Goal: Task Accomplishment & Management: Manage account settings

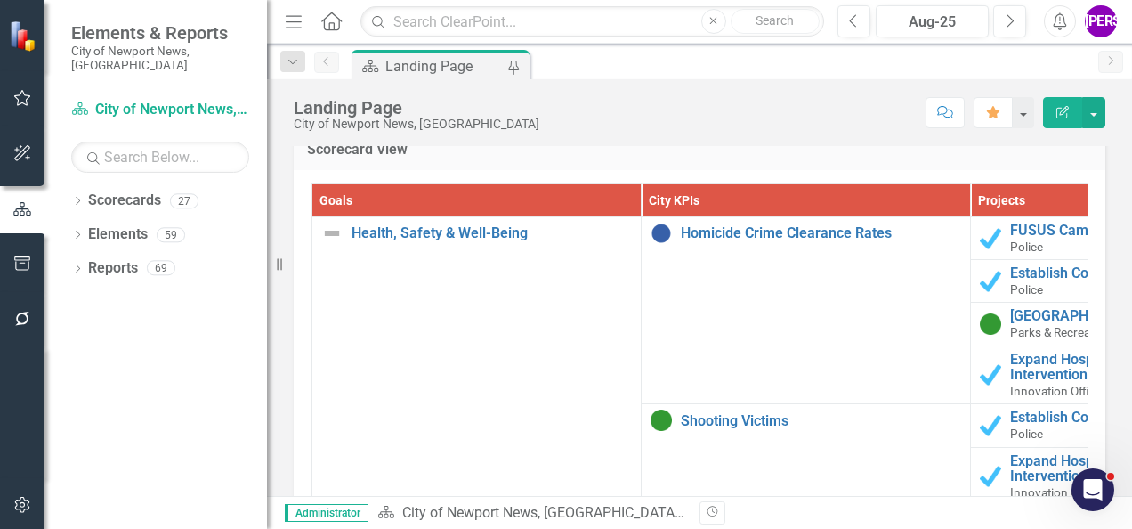
scroll to position [1873, 0]
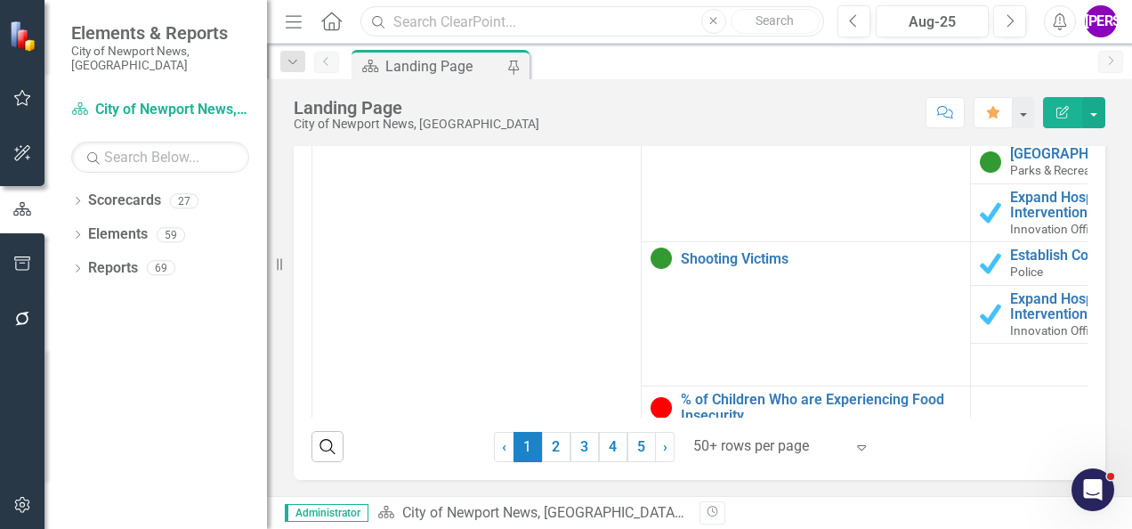
click at [550, 29] on input "text" at bounding box center [593, 21] width 464 height 31
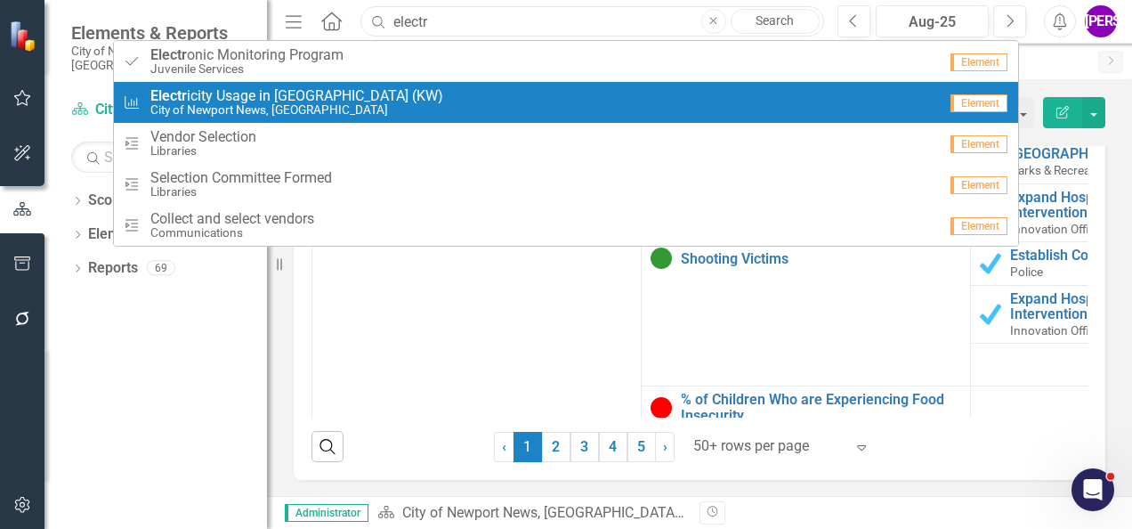
type input "electr"
click at [418, 98] on span "Electr icity Usage in City Government Buildings (KW)" at bounding box center [296, 96] width 293 height 16
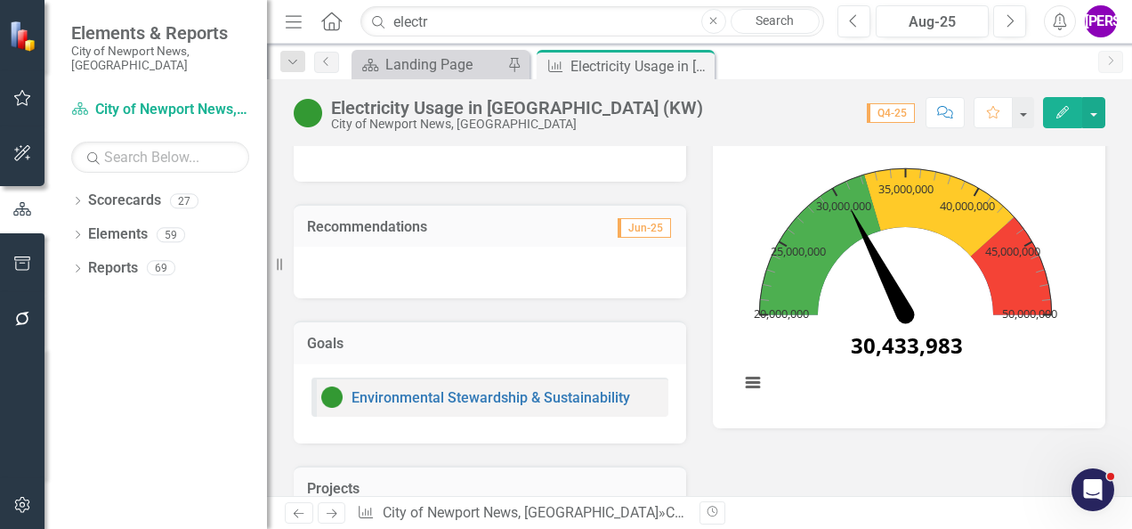
scroll to position [267, 0]
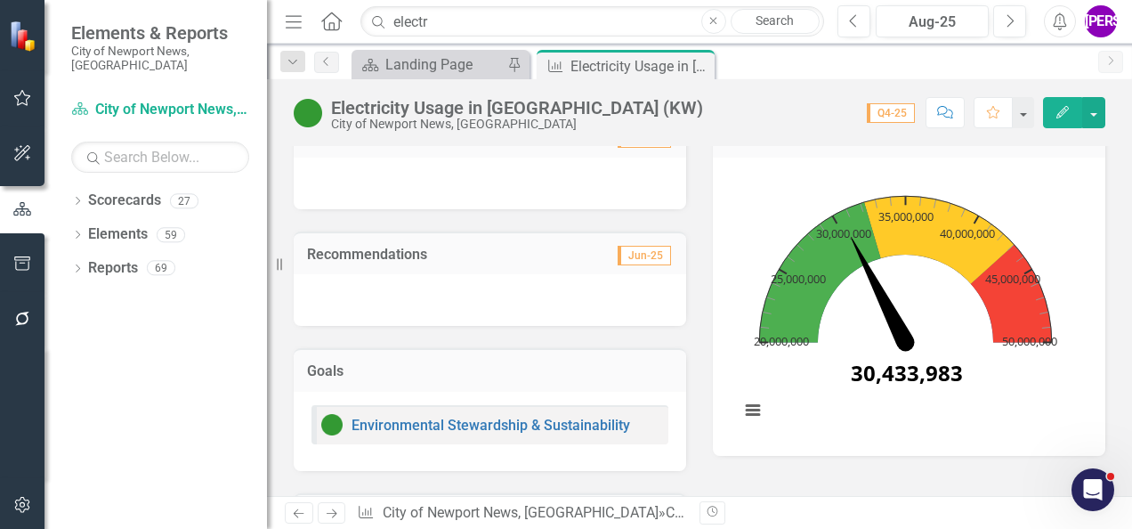
click at [707, 22] on button "Close" at bounding box center [713, 21] width 25 height 25
click at [602, 34] on input "text" at bounding box center [593, 21] width 464 height 31
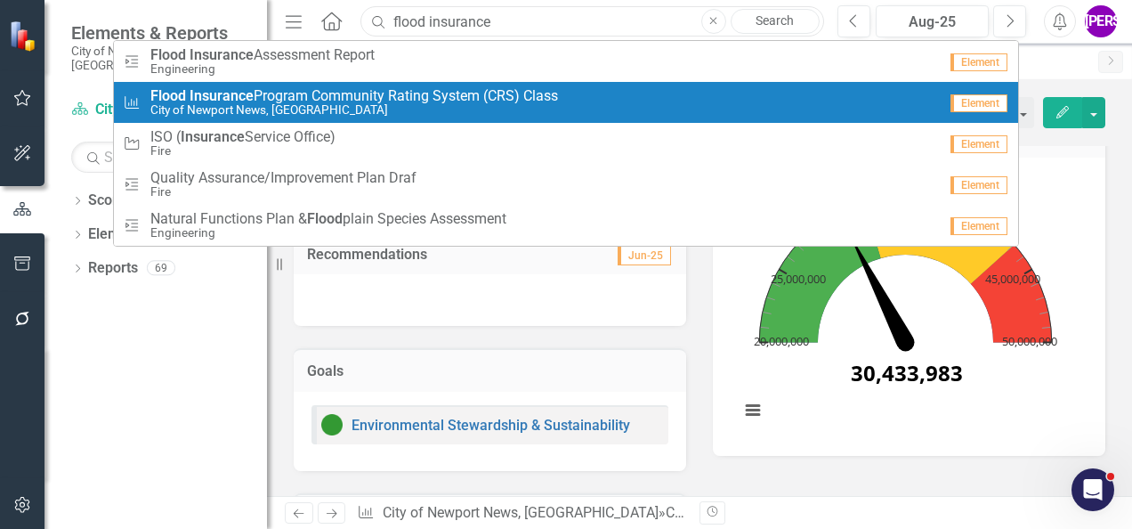
type input "flood insurance"
click at [411, 98] on span "Flood Insurance Program Community Rating System (CRS) Class" at bounding box center [354, 96] width 408 height 16
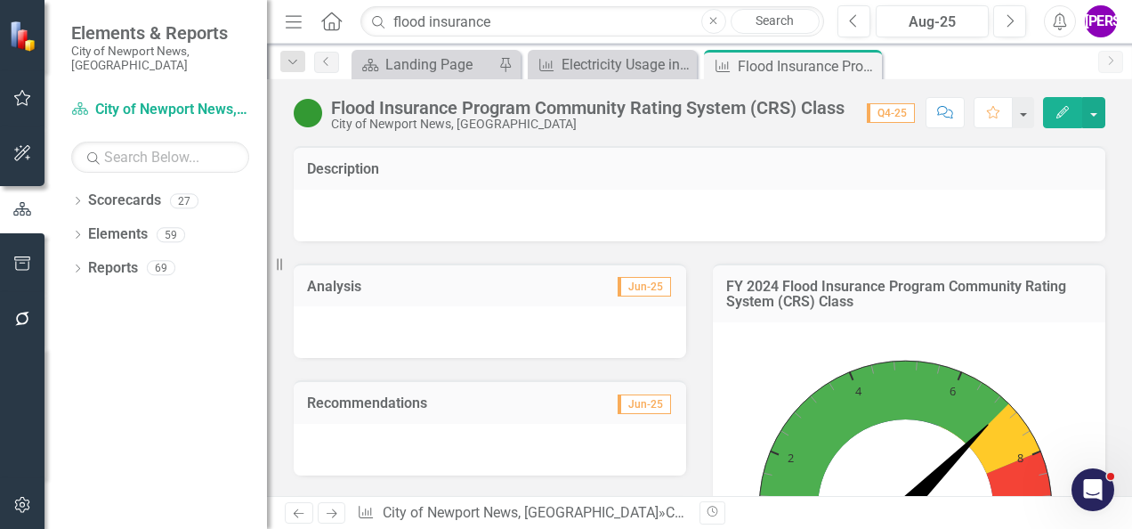
scroll to position [89, 0]
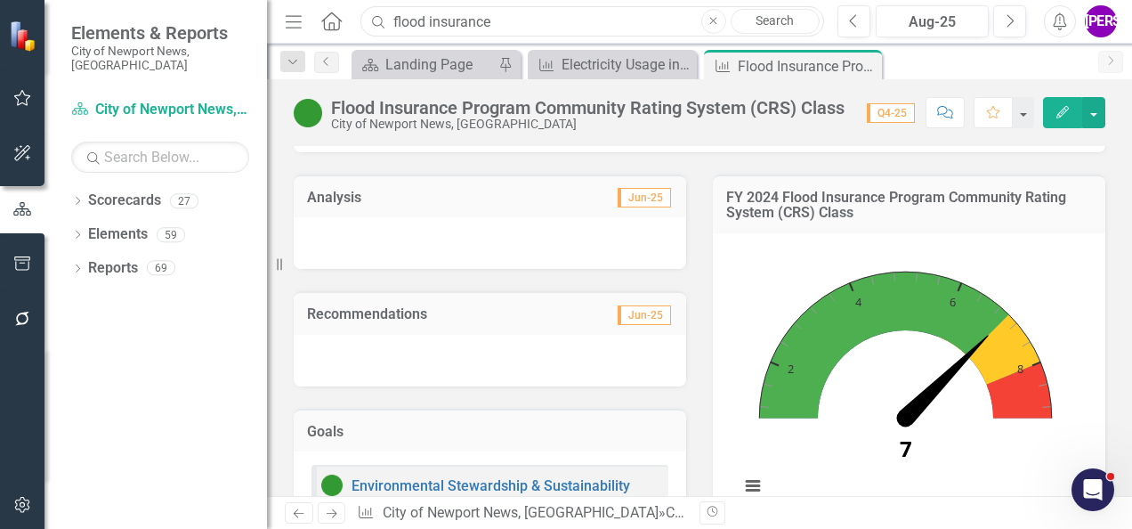
drag, startPoint x: 548, startPoint y: 21, endPoint x: 344, endPoint y: 34, distance: 205.1
click at [344, 34] on div "Menu Home Search flood insurance Close Search" at bounding box center [549, 21] width 539 height 34
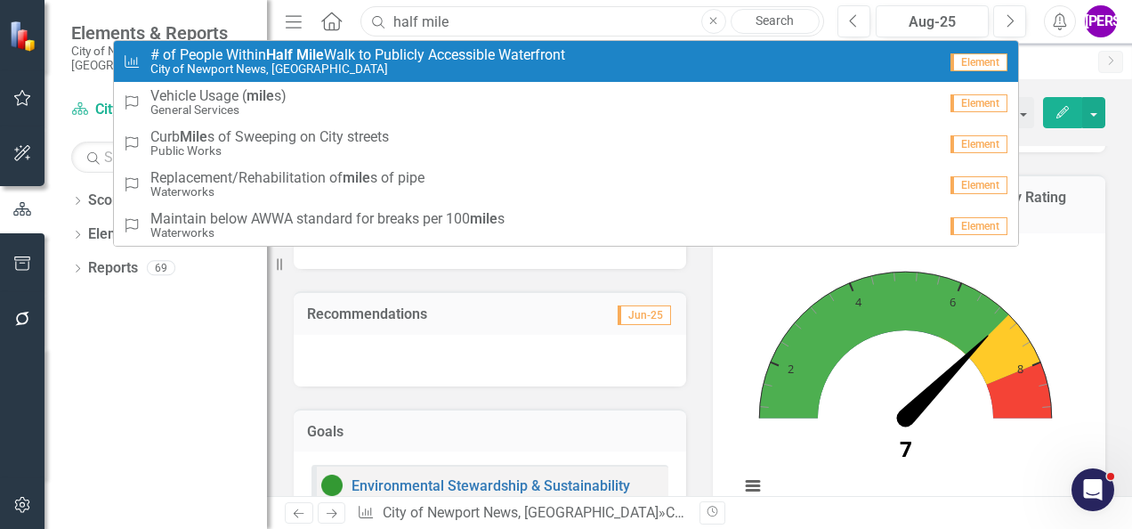
type input "half mile"
click at [377, 68] on small "City of Newport News, [GEOGRAPHIC_DATA]" at bounding box center [357, 68] width 415 height 13
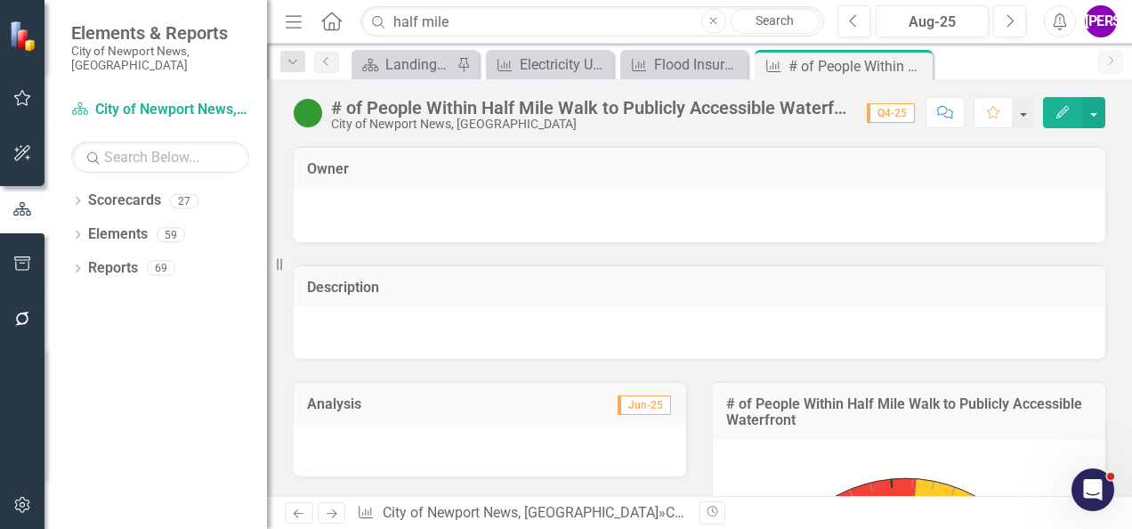
scroll to position [267, 0]
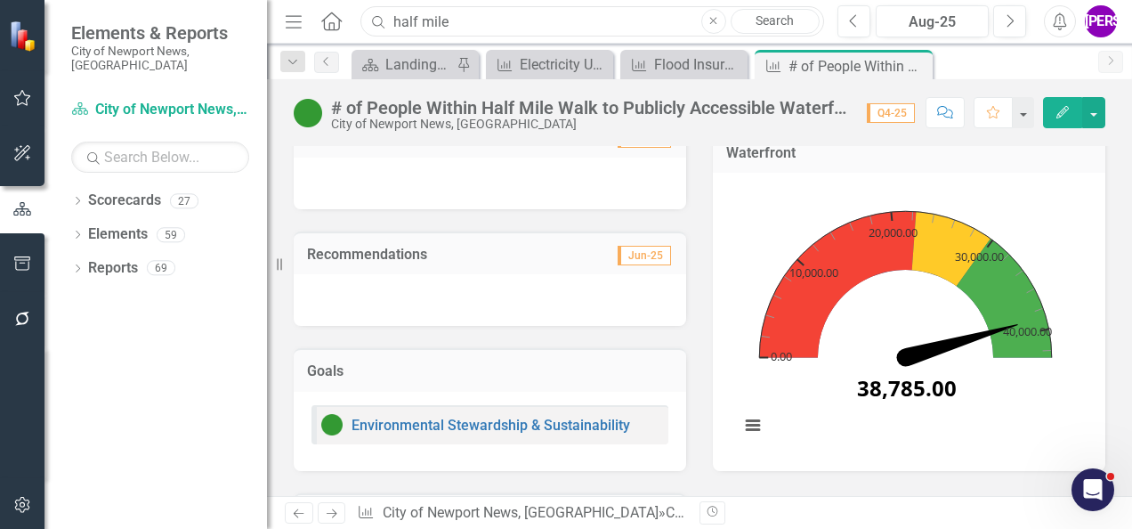
drag, startPoint x: 482, startPoint y: 22, endPoint x: 342, endPoint y: 25, distance: 140.7
click at [342, 25] on div "Menu Home Search half mile Close Search" at bounding box center [549, 21] width 539 height 34
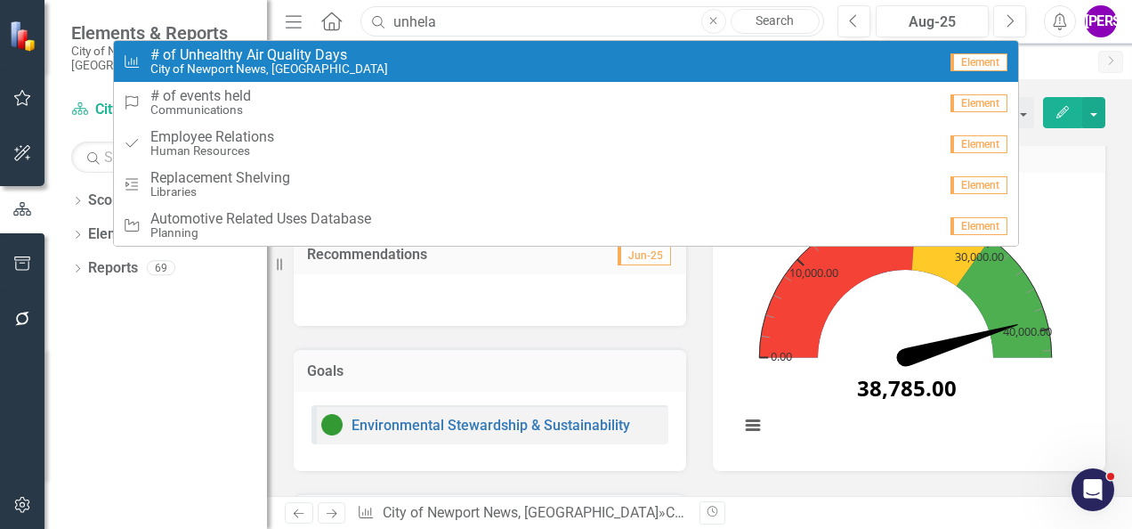
type input "unhela"
click at [339, 55] on span "# of Unhealthy Air Quality Days" at bounding box center [269, 55] width 238 height 16
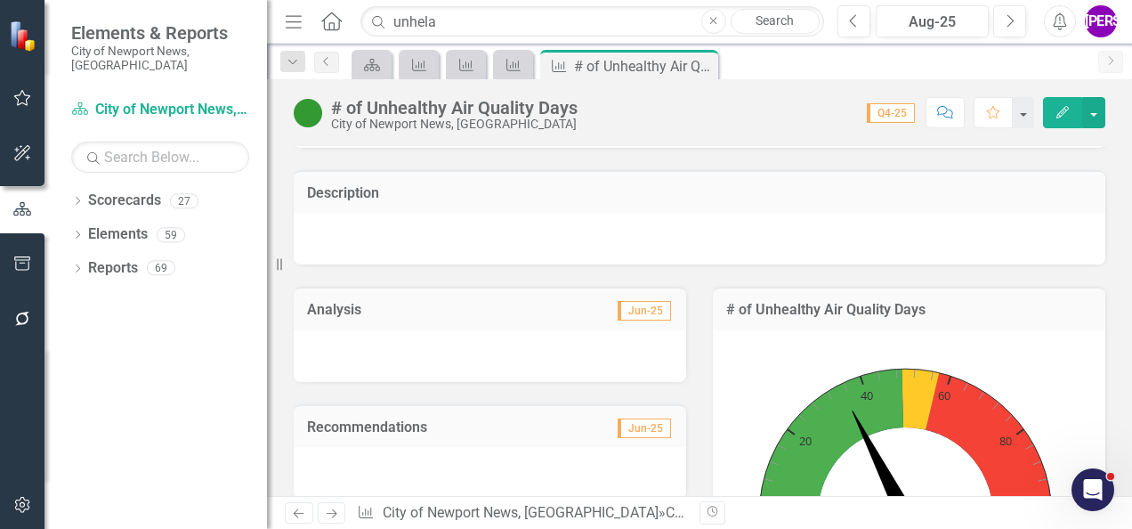
scroll to position [267, 0]
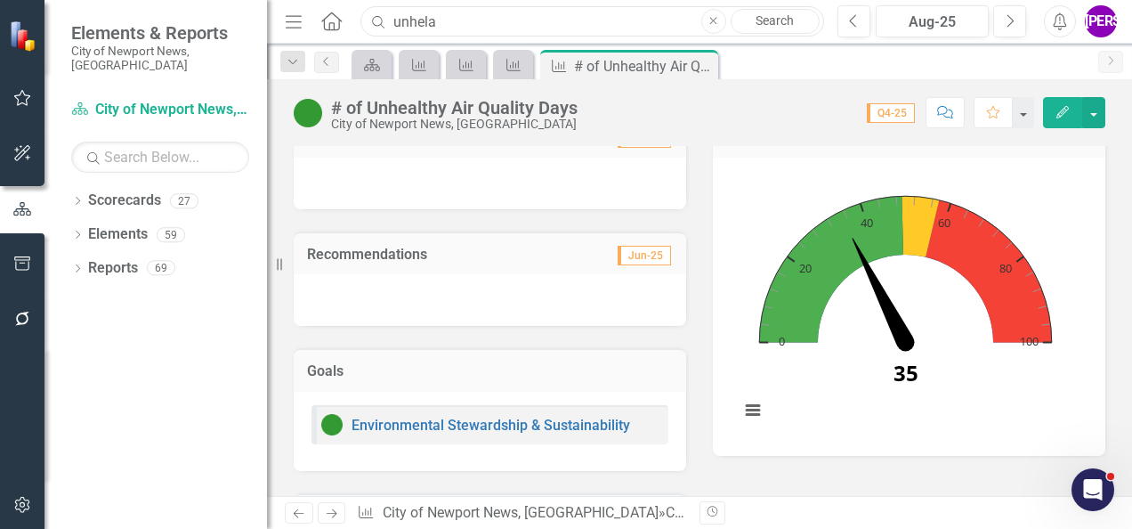
drag, startPoint x: 472, startPoint y: 20, endPoint x: 364, endPoint y: 14, distance: 107.9
click at [364, 14] on input "unhela" at bounding box center [593, 21] width 464 height 31
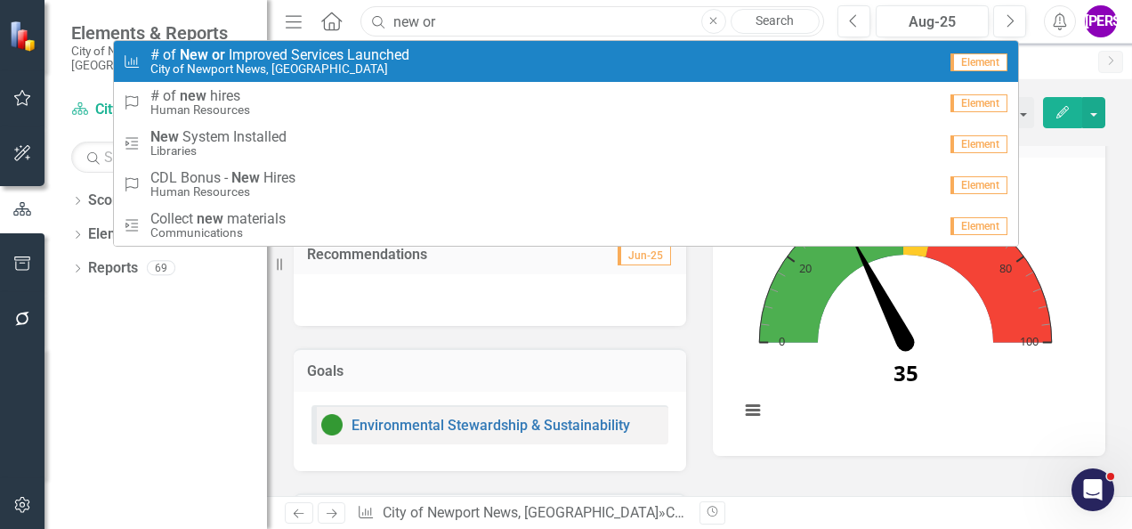
type input "new or"
click at [349, 57] on span "# o f New or I m p r o v e d S e r v i c e s L a u n c h e d" at bounding box center [279, 55] width 259 height 16
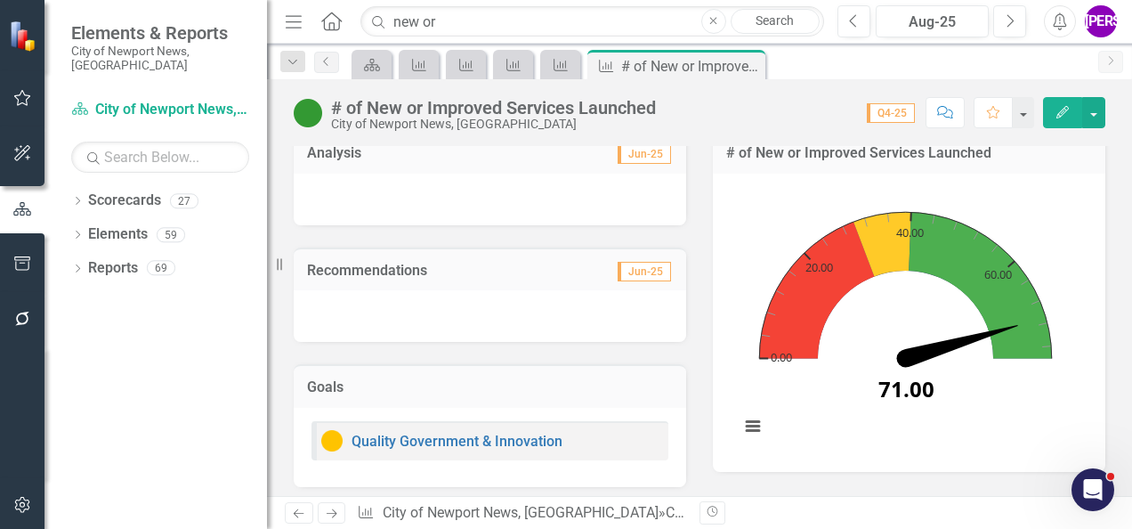
scroll to position [267, 0]
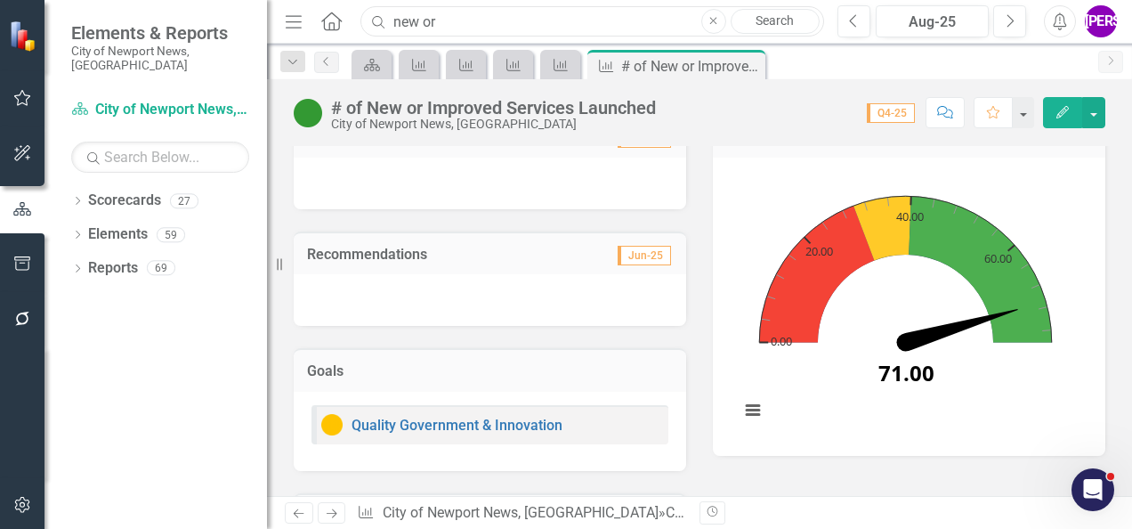
drag, startPoint x: 398, startPoint y: 14, endPoint x: 377, endPoint y: 12, distance: 20.6
click at [378, 12] on input "new or" at bounding box center [593, 21] width 464 height 31
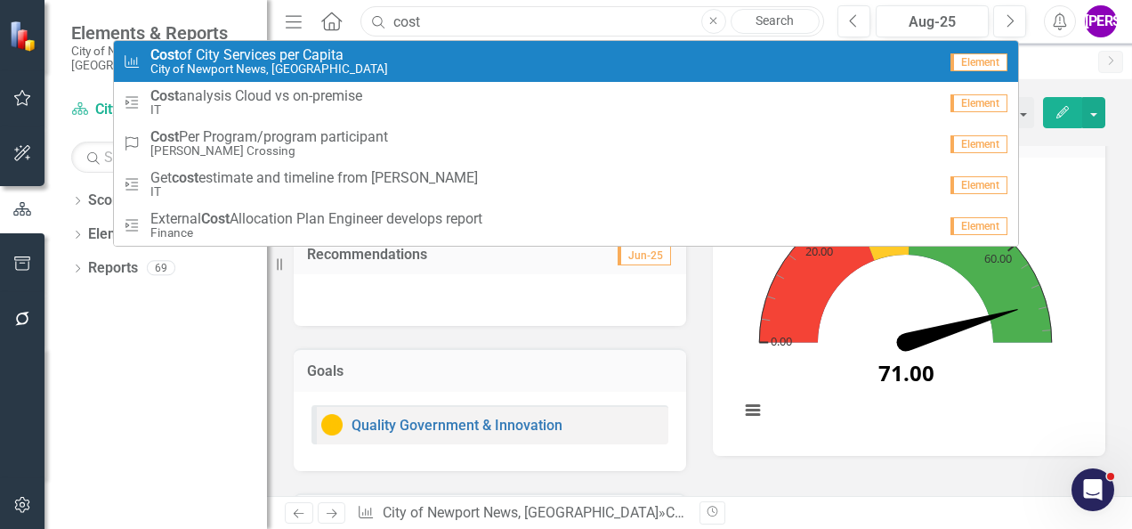
type input "cost"
click at [342, 64] on small "City of Newport News, [GEOGRAPHIC_DATA]" at bounding box center [269, 68] width 238 height 13
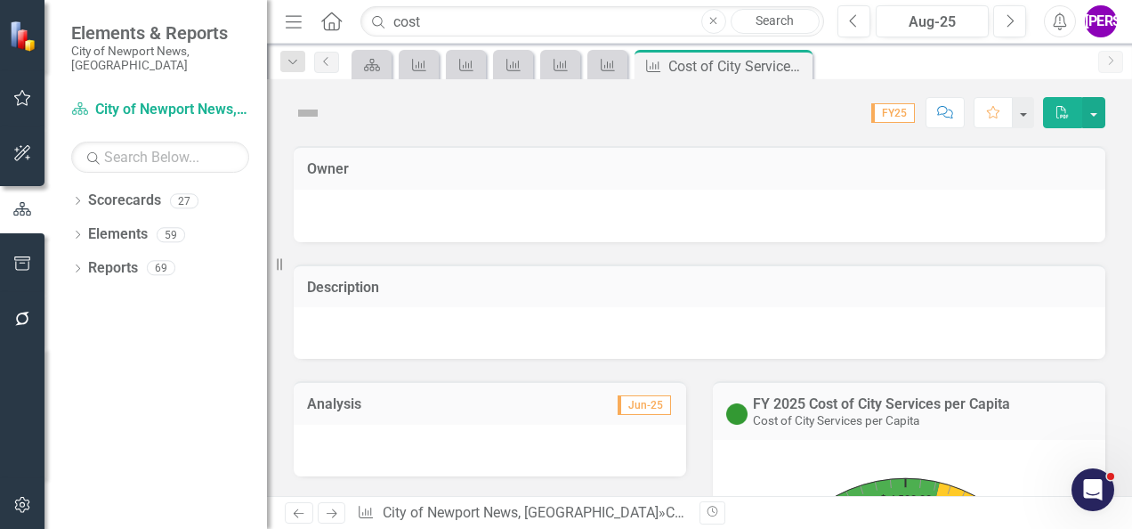
scroll to position [267, 0]
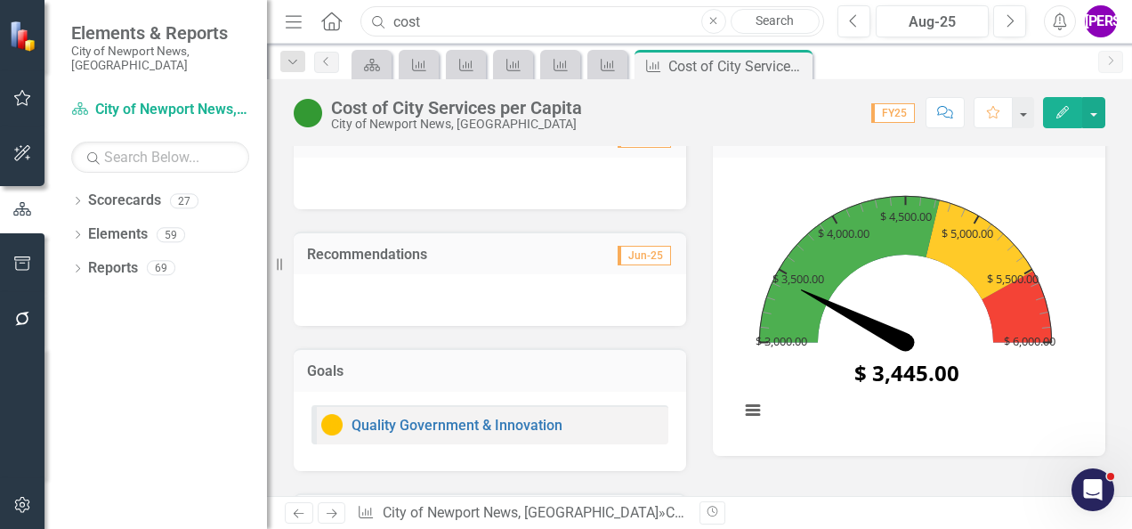
drag, startPoint x: 447, startPoint y: 16, endPoint x: 366, endPoint y: 12, distance: 81.1
click at [366, 12] on input "cost" at bounding box center [593, 21] width 464 height 31
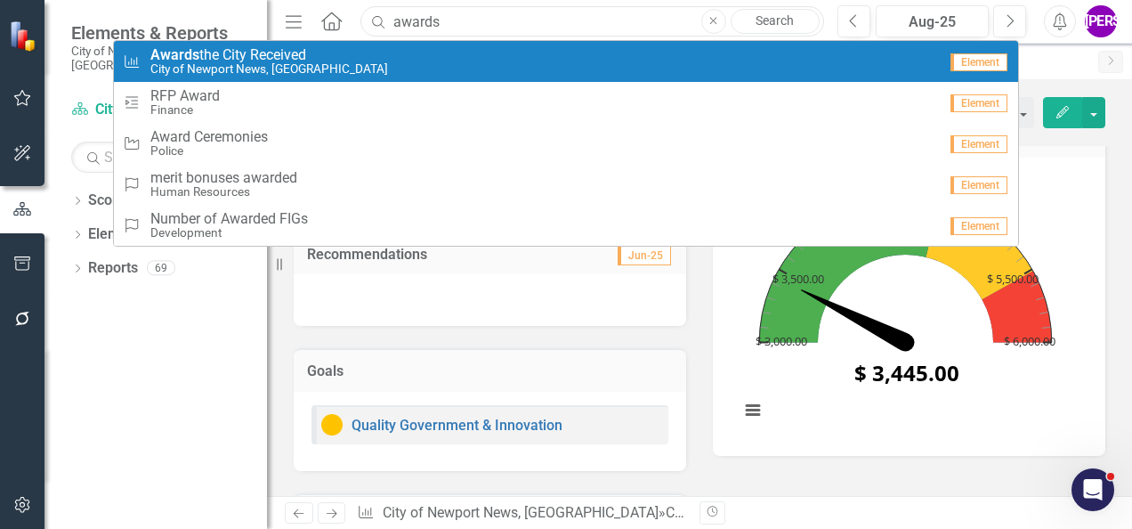
type input "awards"
click at [324, 59] on div "City KPIs Awards the City Received City of Newport News, VA" at bounding box center [530, 61] width 815 height 29
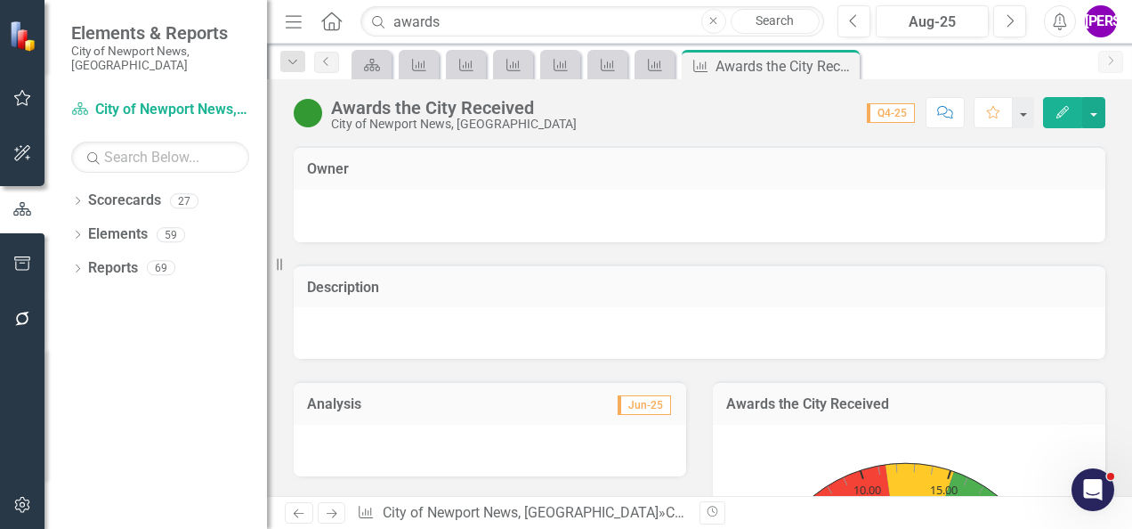
scroll to position [178, 0]
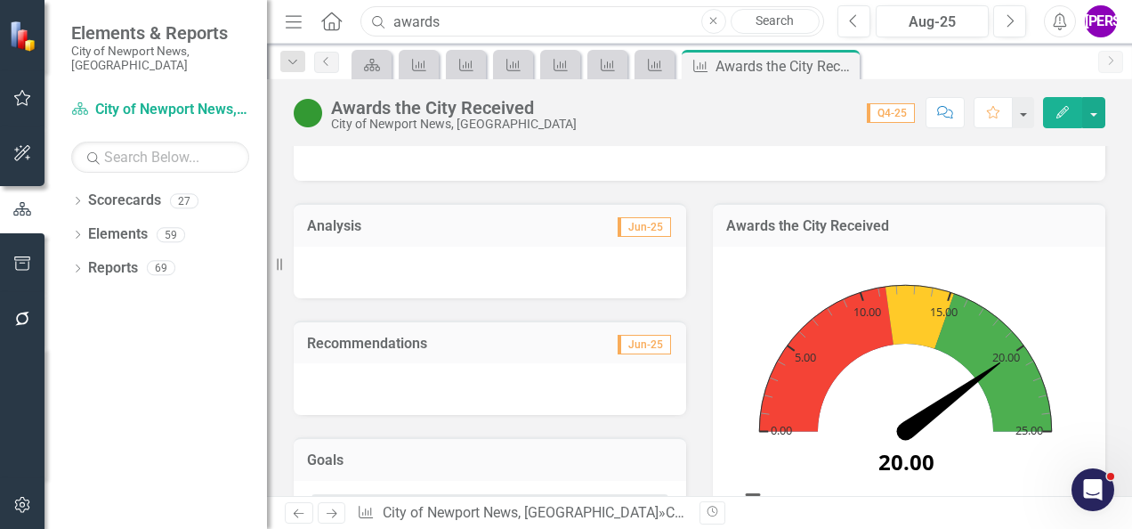
drag, startPoint x: 485, startPoint y: 31, endPoint x: 289, endPoint y: 43, distance: 196.2
click at [289, 43] on div "Menu Home Search awards Close Search Previous Aug-25 Next Alerts JA User Edit P…" at bounding box center [699, 22] width 865 height 44
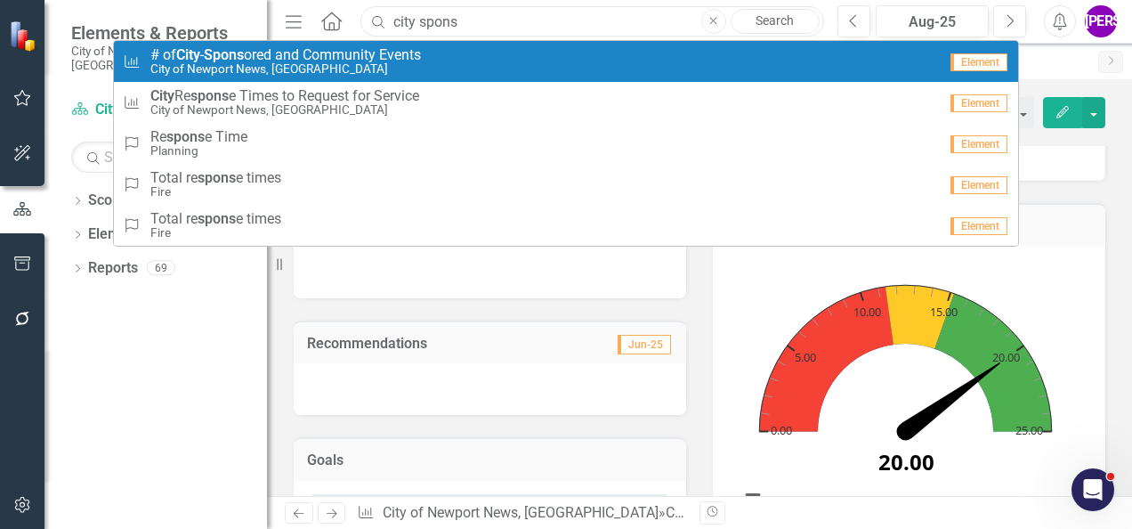
type input "city spons"
click at [342, 66] on small "City of Newport News, [GEOGRAPHIC_DATA]" at bounding box center [285, 68] width 271 height 13
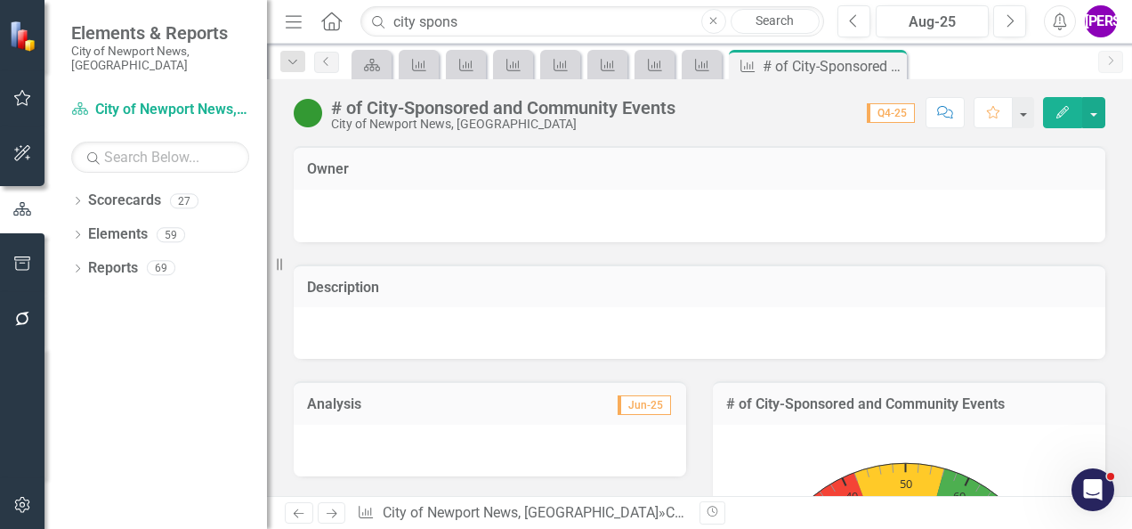
scroll to position [178, 0]
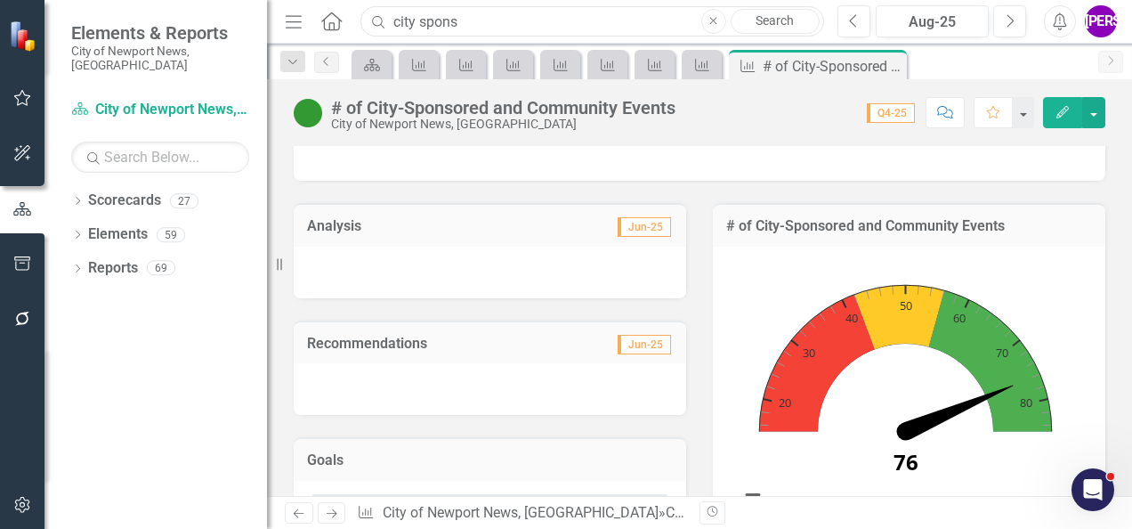
drag, startPoint x: 481, startPoint y: 23, endPoint x: 317, endPoint y: 24, distance: 163.8
click at [317, 24] on div "Menu Home Search city spons Close Search" at bounding box center [549, 21] width 539 height 34
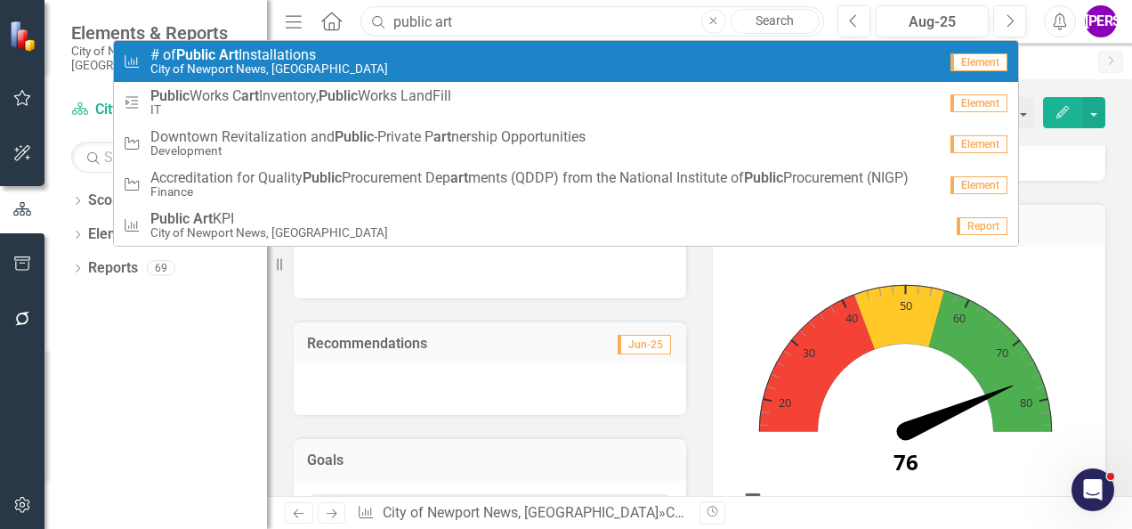
type input "public art"
click at [358, 61] on div "City KPIs # of Public Art Installations City of Newport News, VA" at bounding box center [530, 61] width 815 height 29
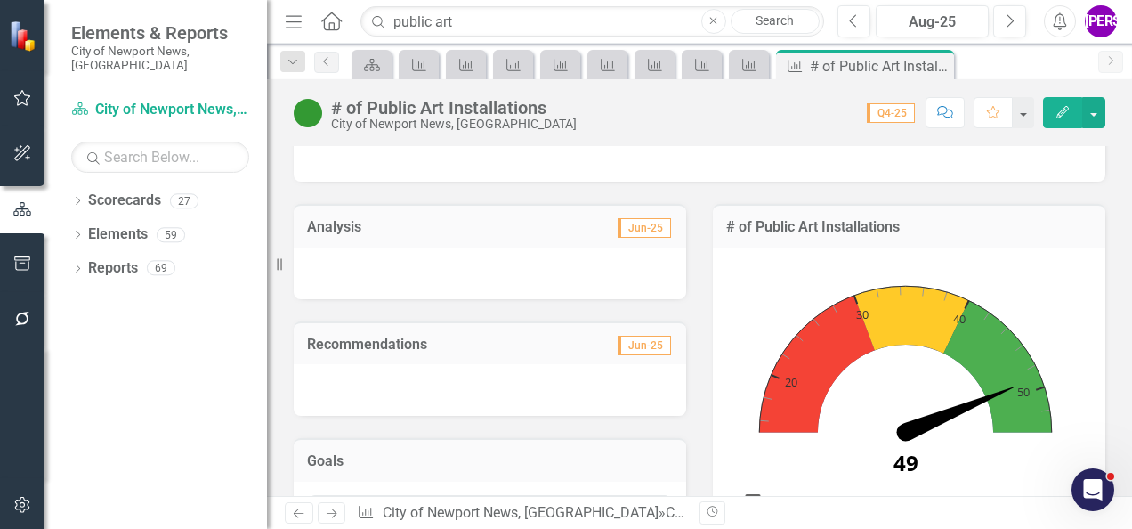
scroll to position [178, 0]
drag, startPoint x: 462, startPoint y: 28, endPoint x: 349, endPoint y: 28, distance: 113.1
click at [349, 28] on div "Menu Home Search public art Close Search" at bounding box center [549, 21] width 539 height 34
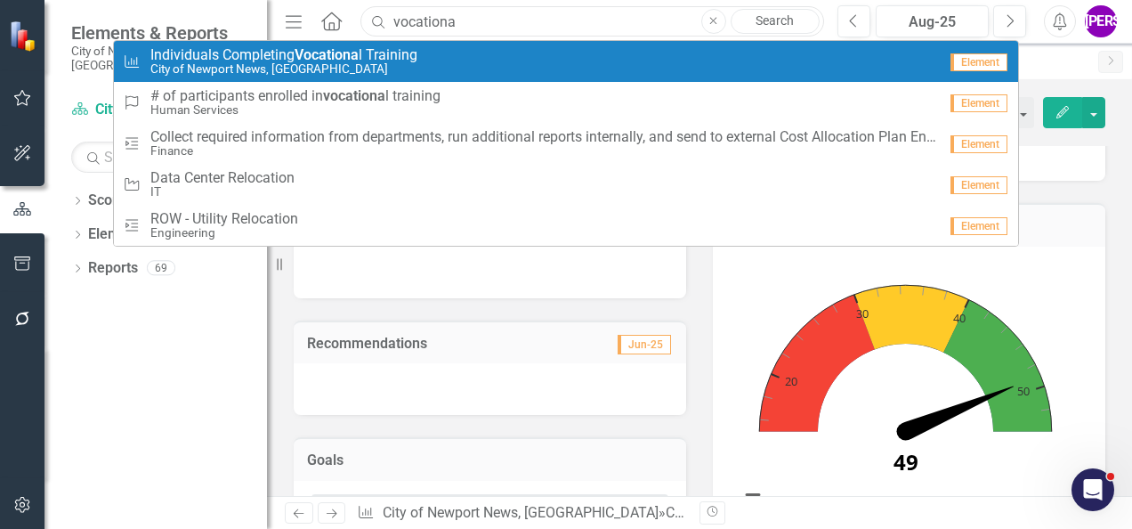
type input "vocationa"
click at [424, 59] on div "City KPIs Individuals Completing Vocationa l Training City of Newport News, VA" at bounding box center [530, 61] width 815 height 29
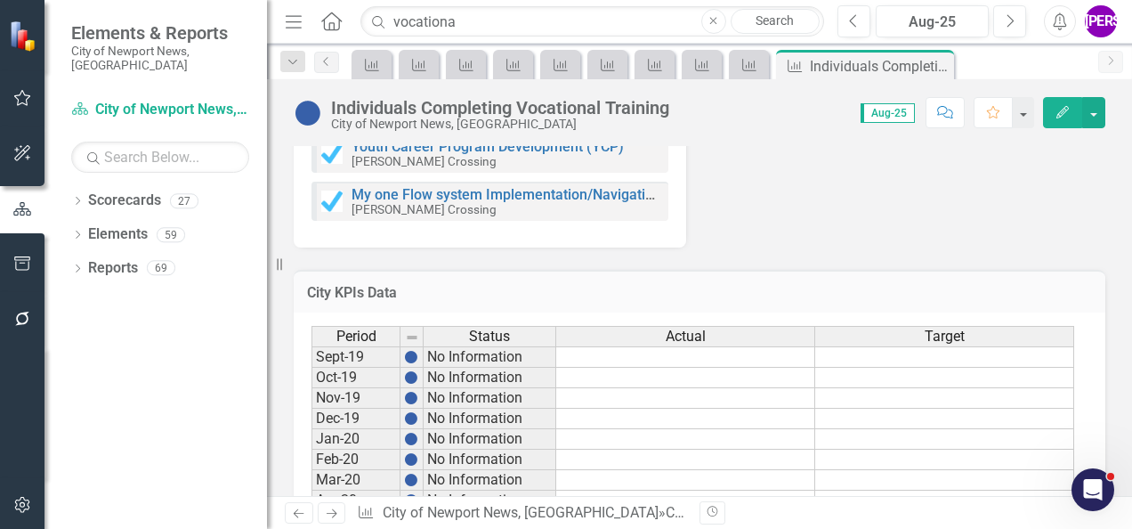
scroll to position [623, 0]
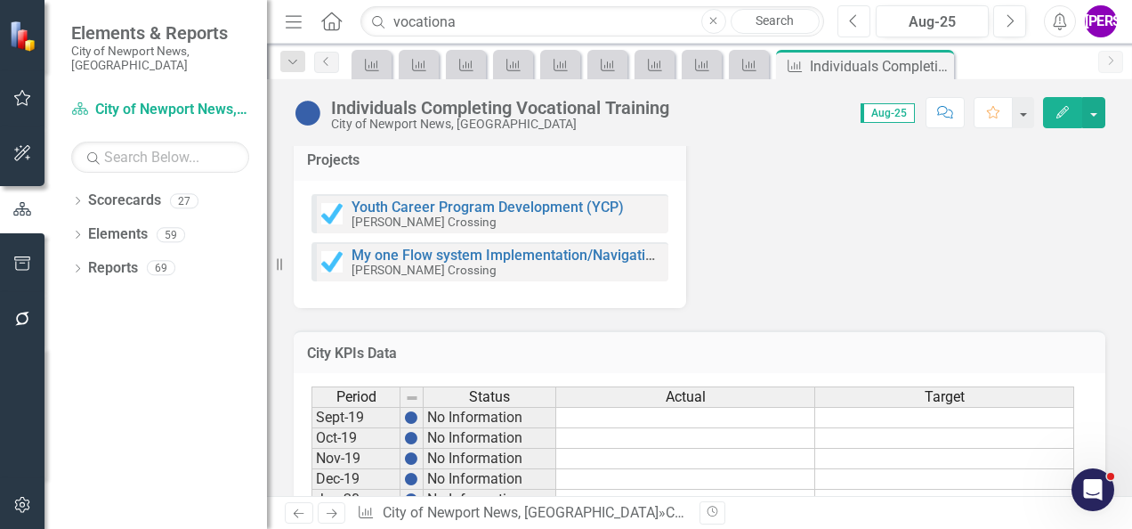
click at [850, 25] on icon "Previous" at bounding box center [854, 21] width 10 height 16
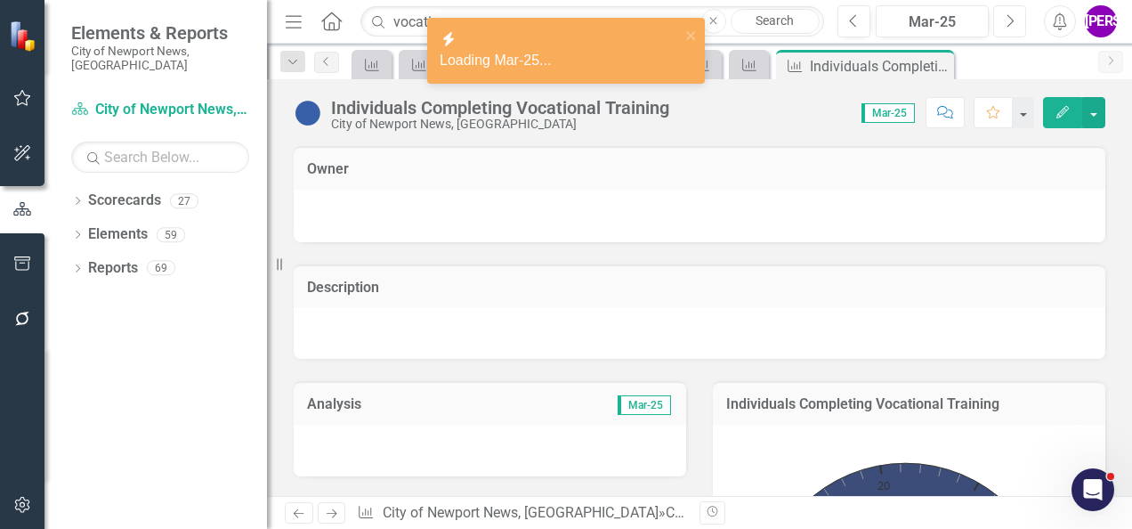
click at [1013, 11] on button "Next" at bounding box center [1009, 21] width 33 height 32
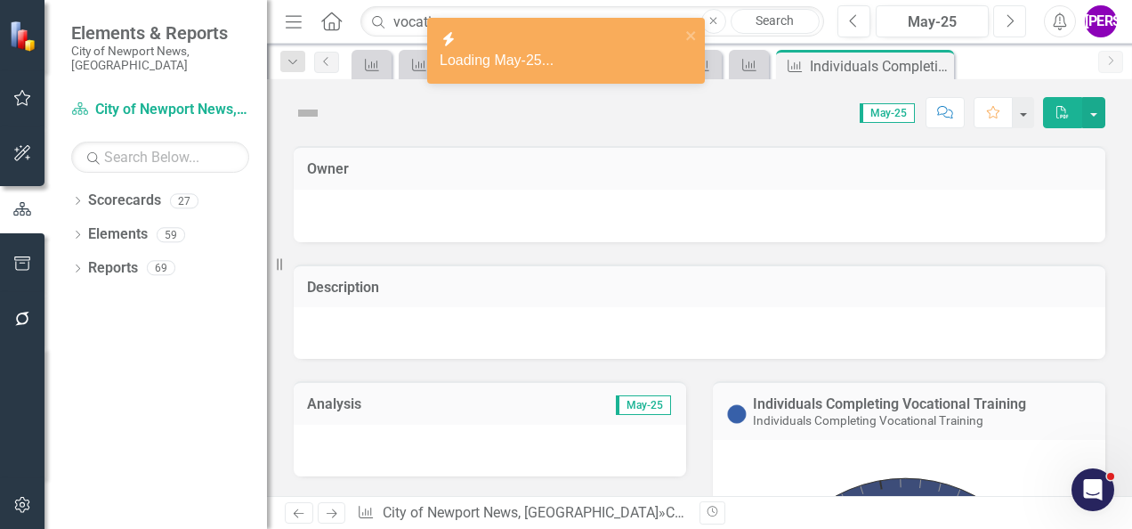
scroll to position [178, 0]
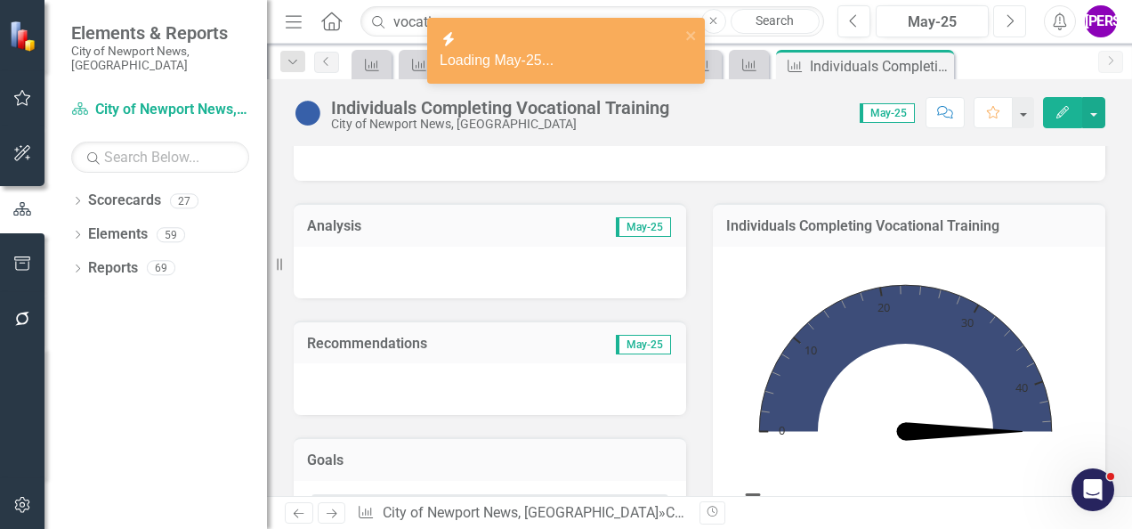
click at [1005, 30] on button "Next" at bounding box center [1009, 21] width 33 height 32
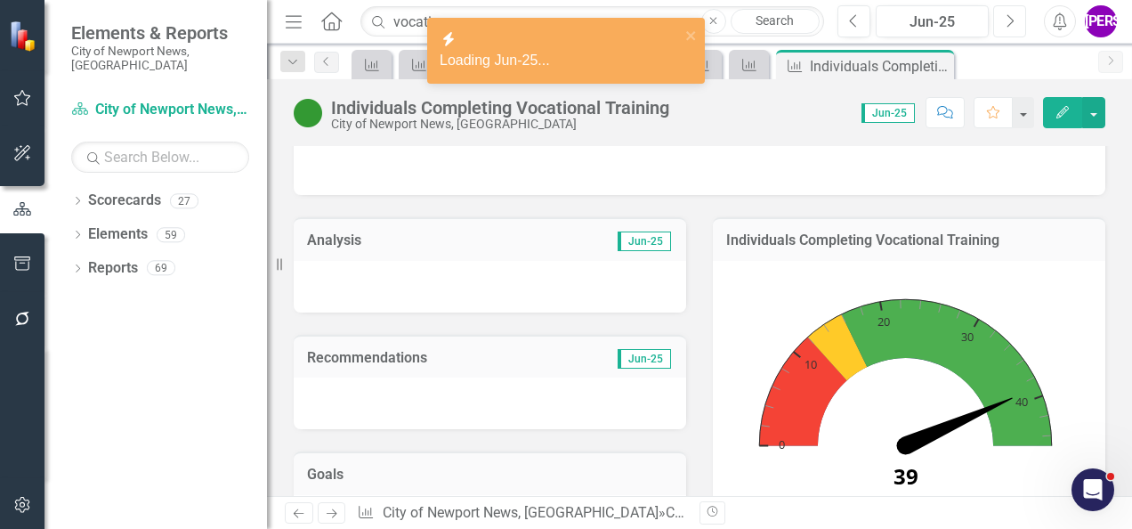
scroll to position [267, 0]
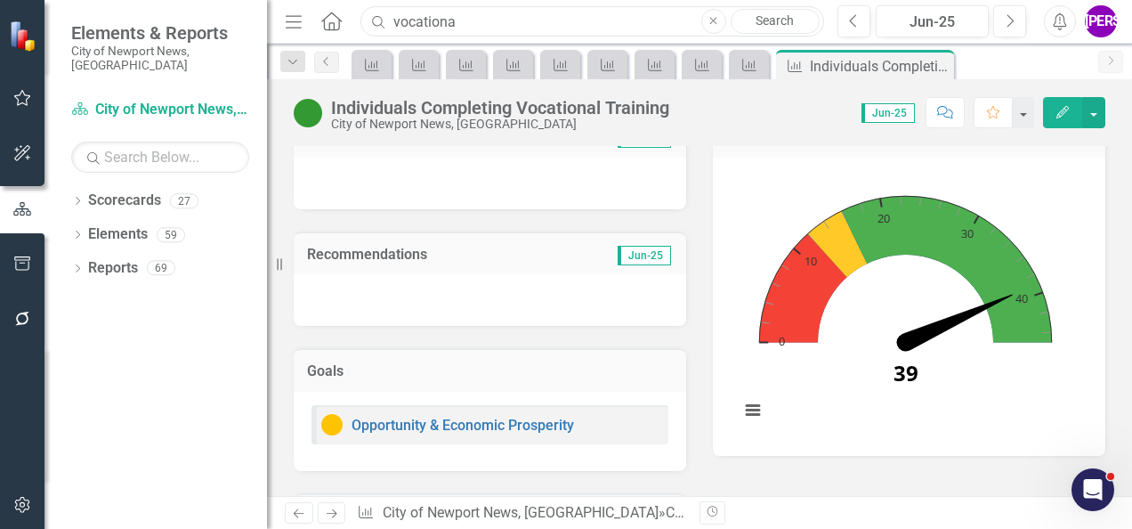
drag, startPoint x: 469, startPoint y: 23, endPoint x: 364, endPoint y: 30, distance: 105.3
click at [364, 30] on input "vocationa" at bounding box center [593, 21] width 464 height 31
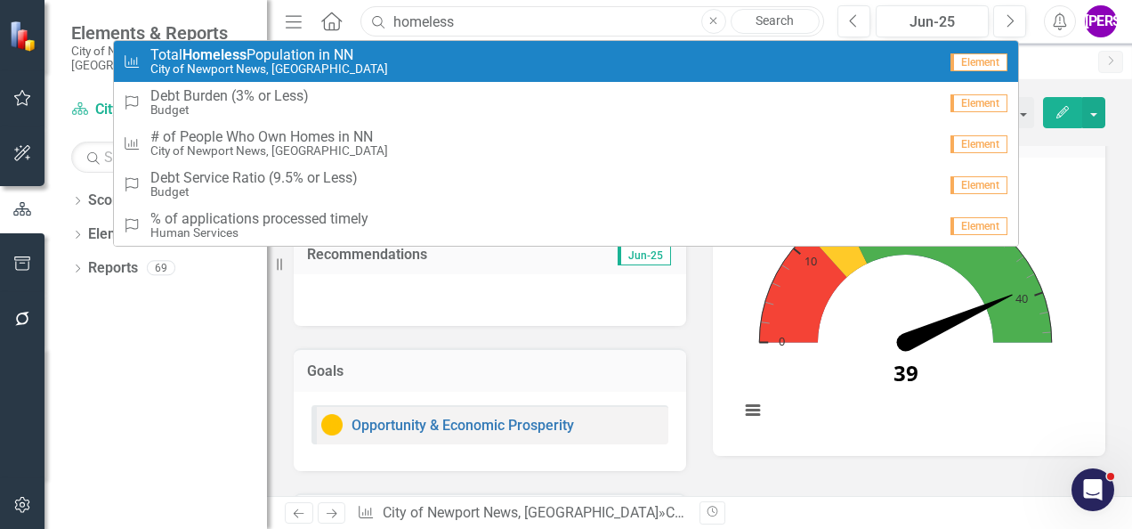
type input "homeless"
click at [347, 53] on span "Total Homeless Population in NN" at bounding box center [269, 55] width 238 height 16
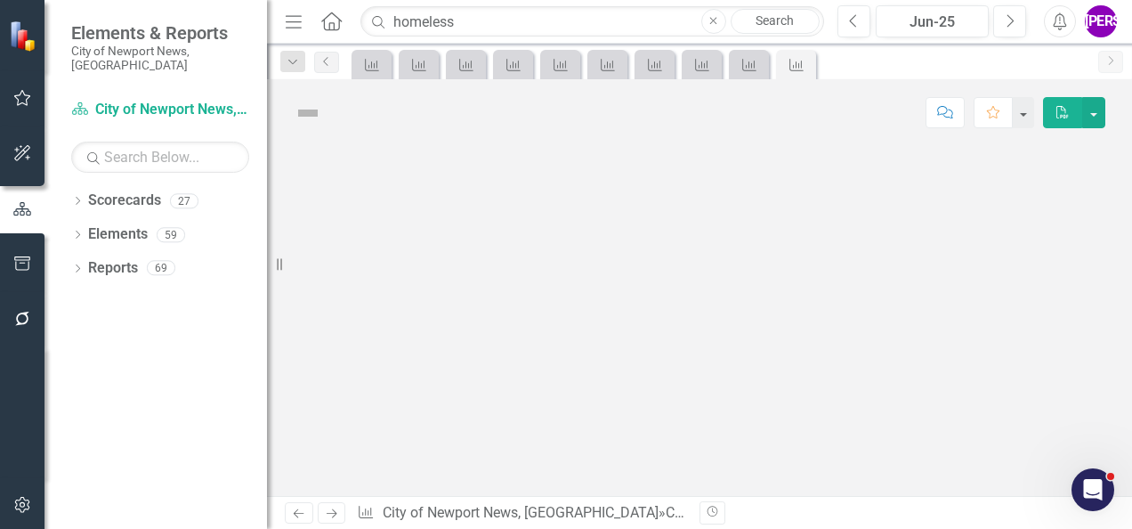
click at [704, 116] on div "Score: N/A Completed Comment Favorite PDF" at bounding box center [718, 112] width 774 height 30
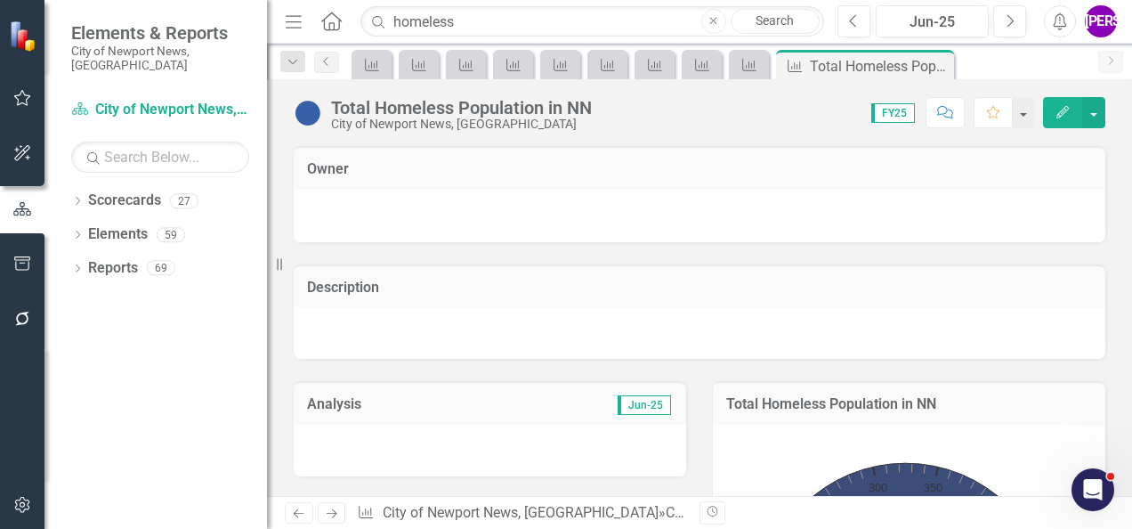
scroll to position [356, 0]
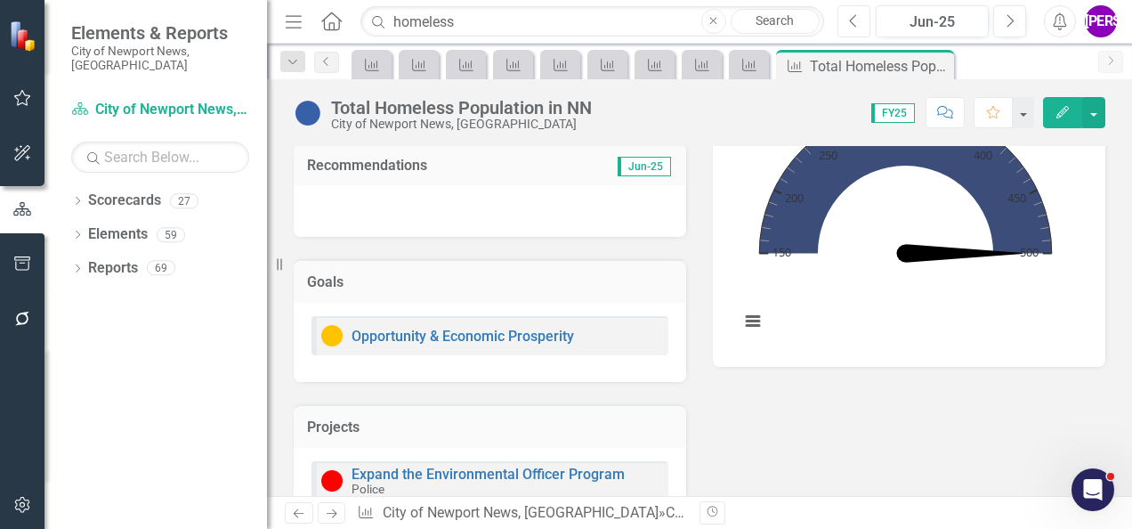
click at [851, 27] on icon "Previous" at bounding box center [854, 21] width 10 height 16
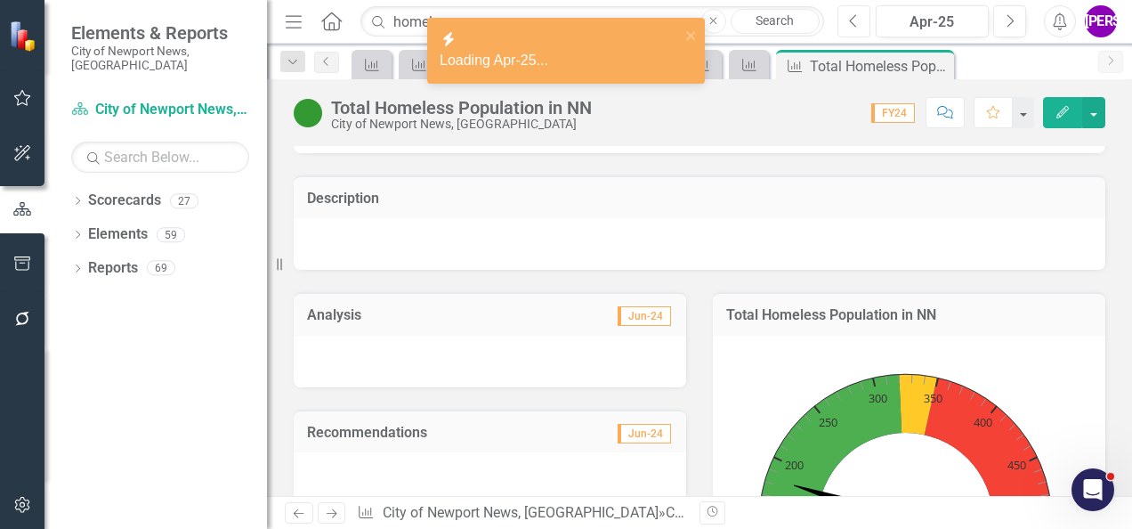
scroll to position [178, 0]
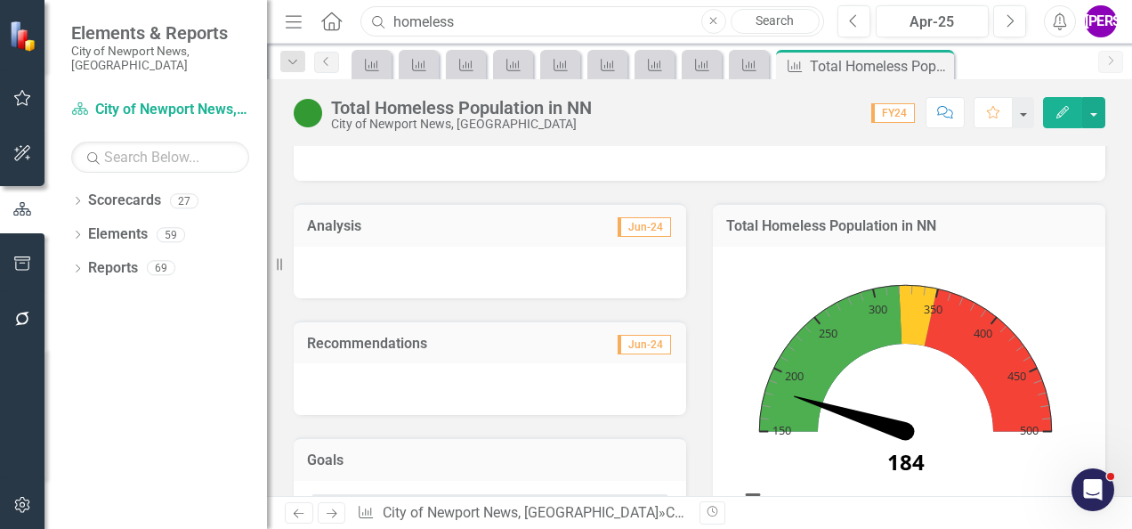
drag, startPoint x: 482, startPoint y: 16, endPoint x: 372, endPoint y: 18, distance: 110.4
click at [372, 18] on div "Search homeless Close Search" at bounding box center [588, 21] width 464 height 31
type input "clearance"
drag, startPoint x: 481, startPoint y: 25, endPoint x: 374, endPoint y: 21, distance: 106.9
click at [374, 21] on div "Search clearance Close Search" at bounding box center [588, 21] width 464 height 31
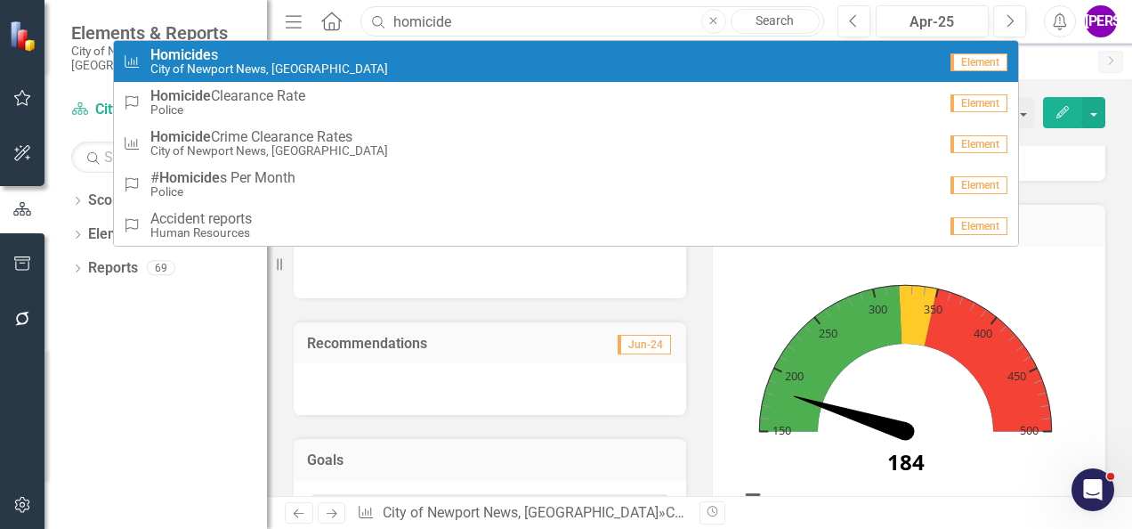
type input "homicide"
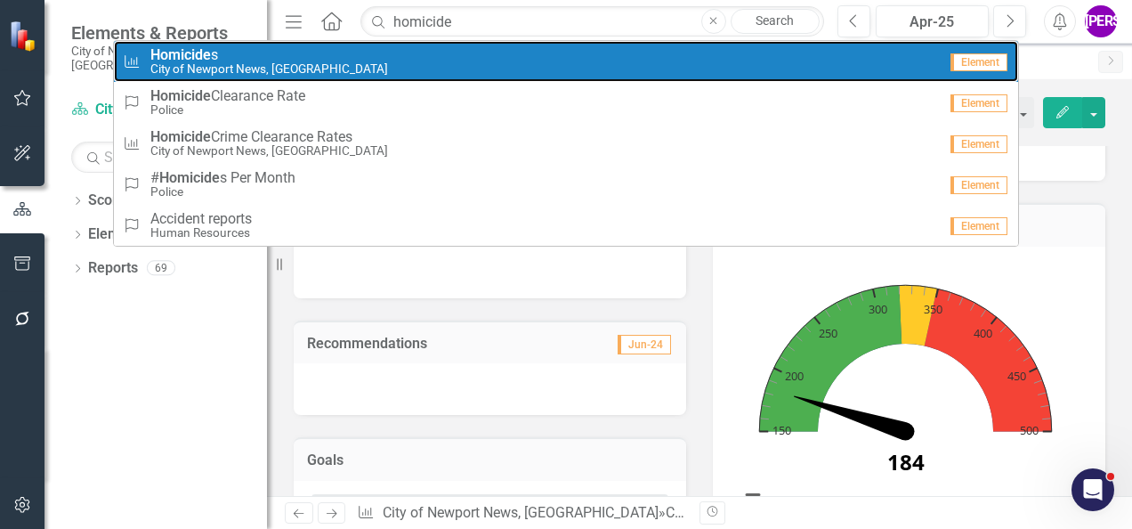
click at [335, 76] on link "City KPIs Homicide s City of Newport News, VA Element" at bounding box center [566, 61] width 904 height 41
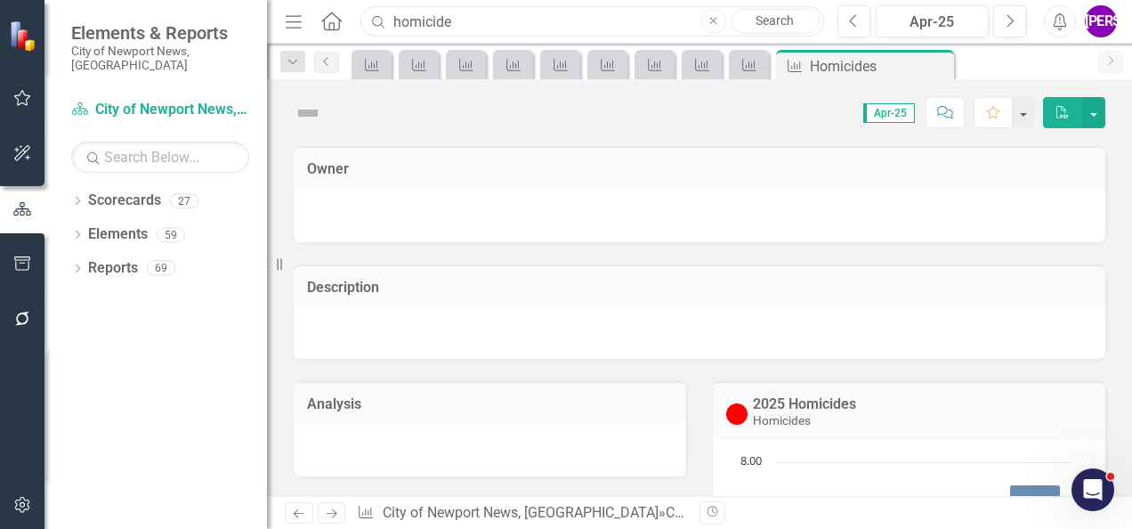
click at [503, 19] on input "homicide" at bounding box center [593, 21] width 464 height 31
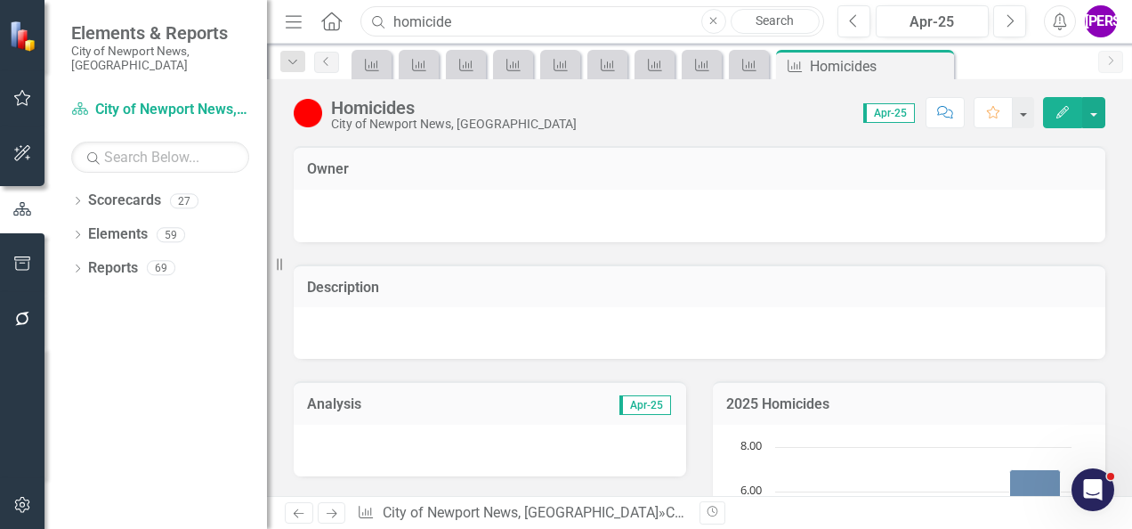
click at [489, 23] on input "homicide" at bounding box center [593, 21] width 464 height 31
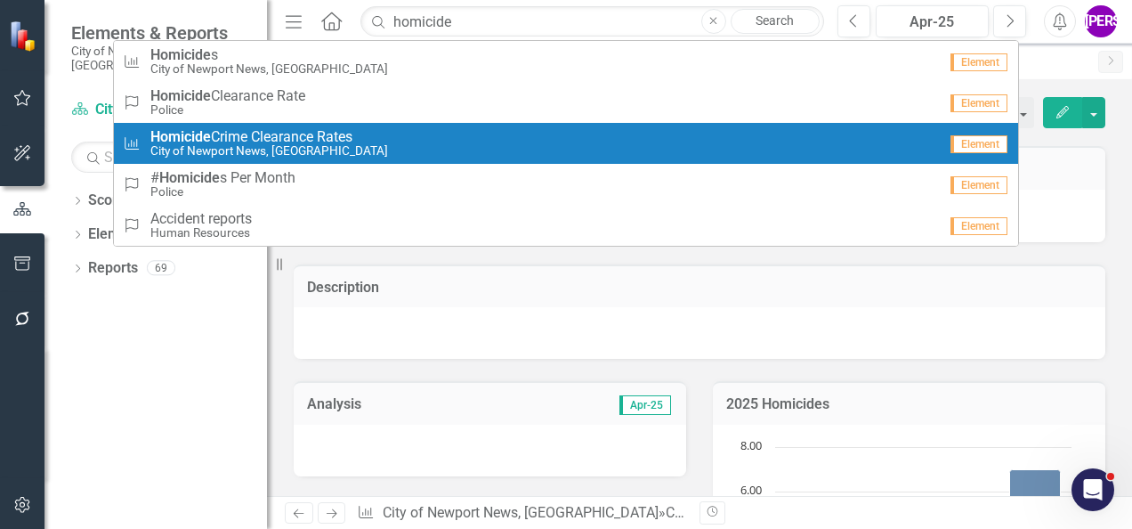
click at [430, 130] on div "City KPIs Homicide Crime Clearance Rates City of Newport News, VA" at bounding box center [530, 143] width 815 height 29
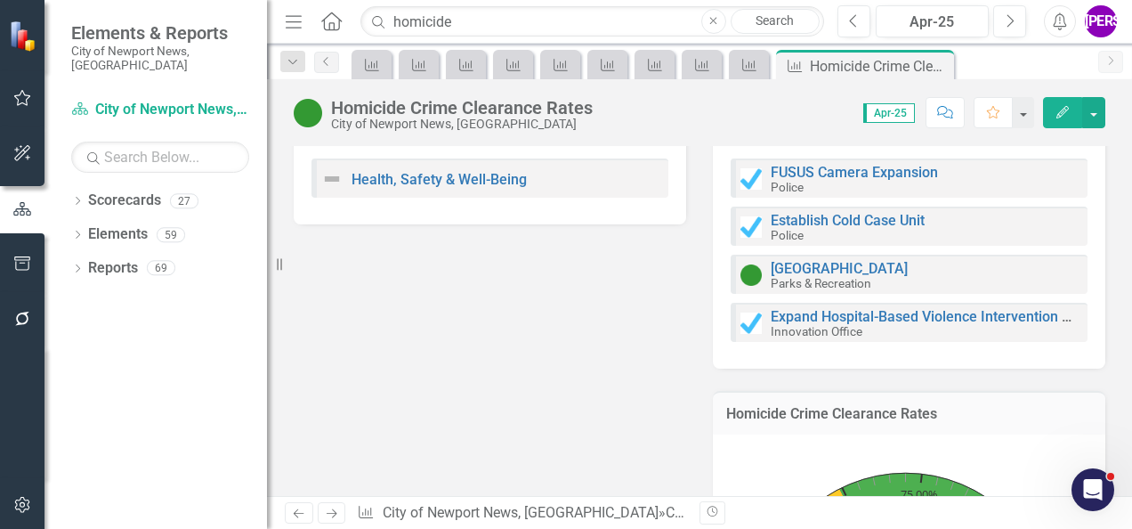
scroll to position [445, 0]
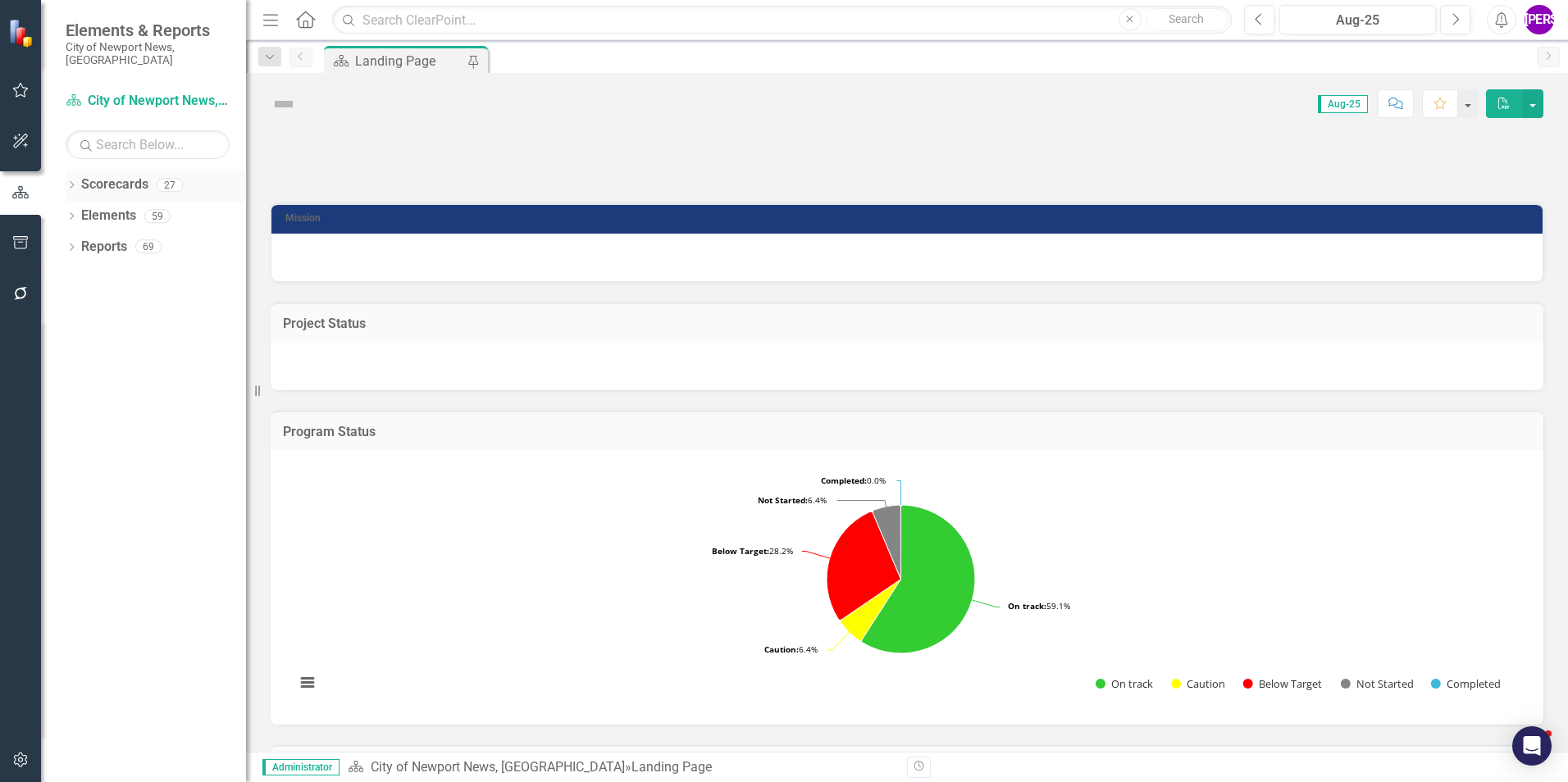
click at [70, 182] on icon "Dropdown" at bounding box center [71, 187] width 11 height 9
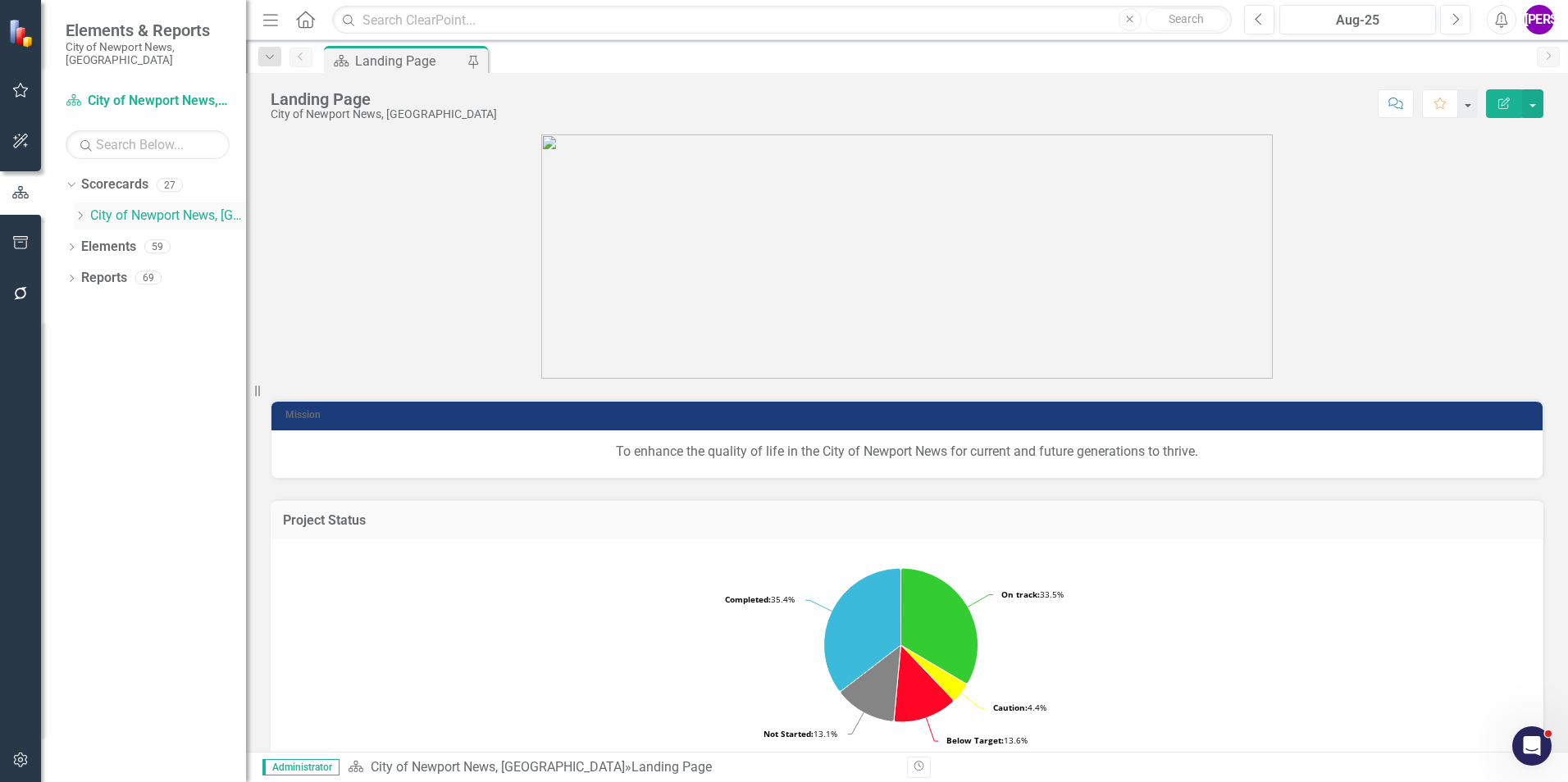
click at [84, 211] on icon "Dropdown" at bounding box center [79, 216] width 12 height 10
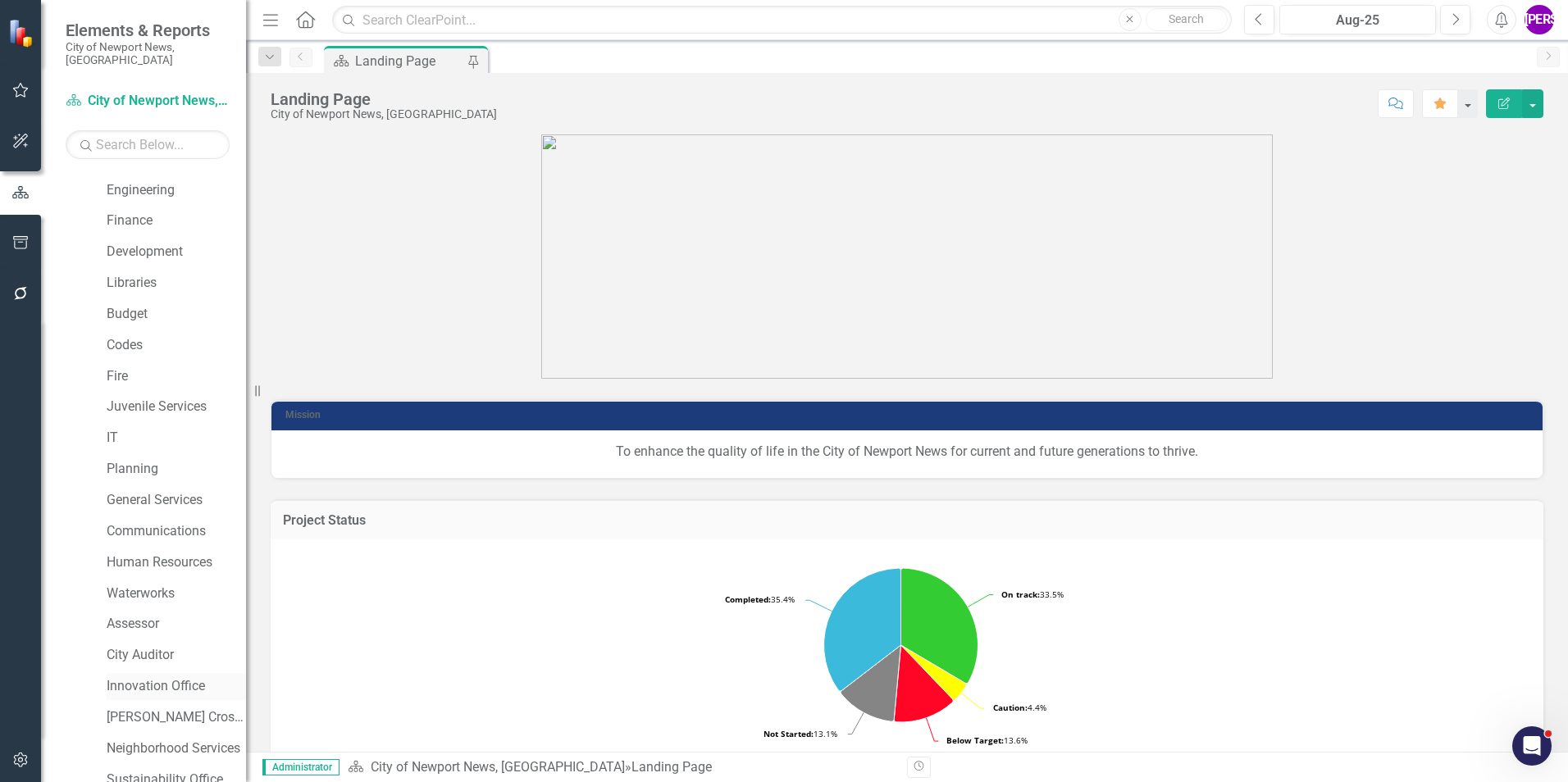
scroll to position [307, 0]
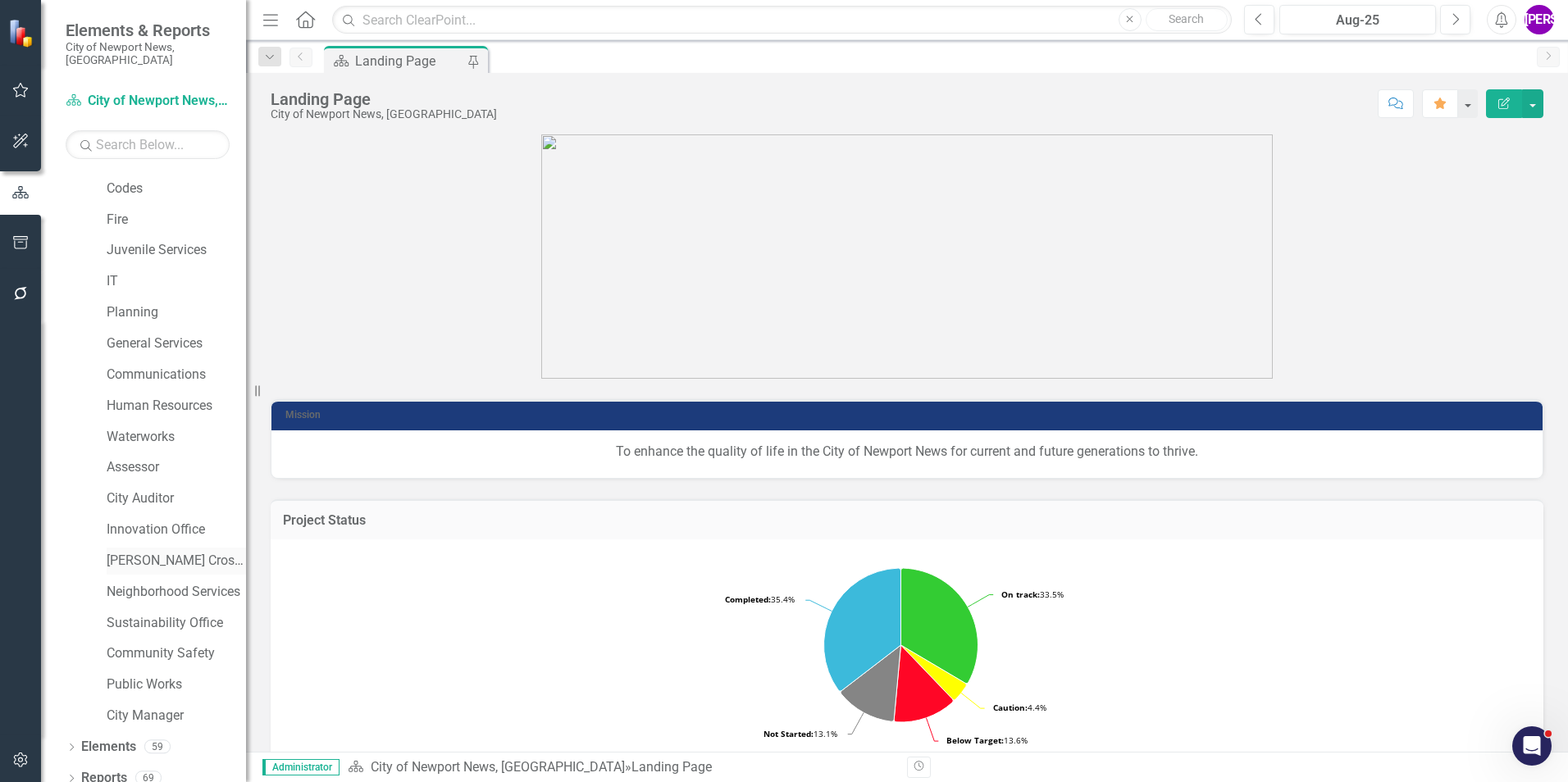
click at [181, 552] on link "[PERSON_NAME] Crossing" at bounding box center [176, 561] width 139 height 18
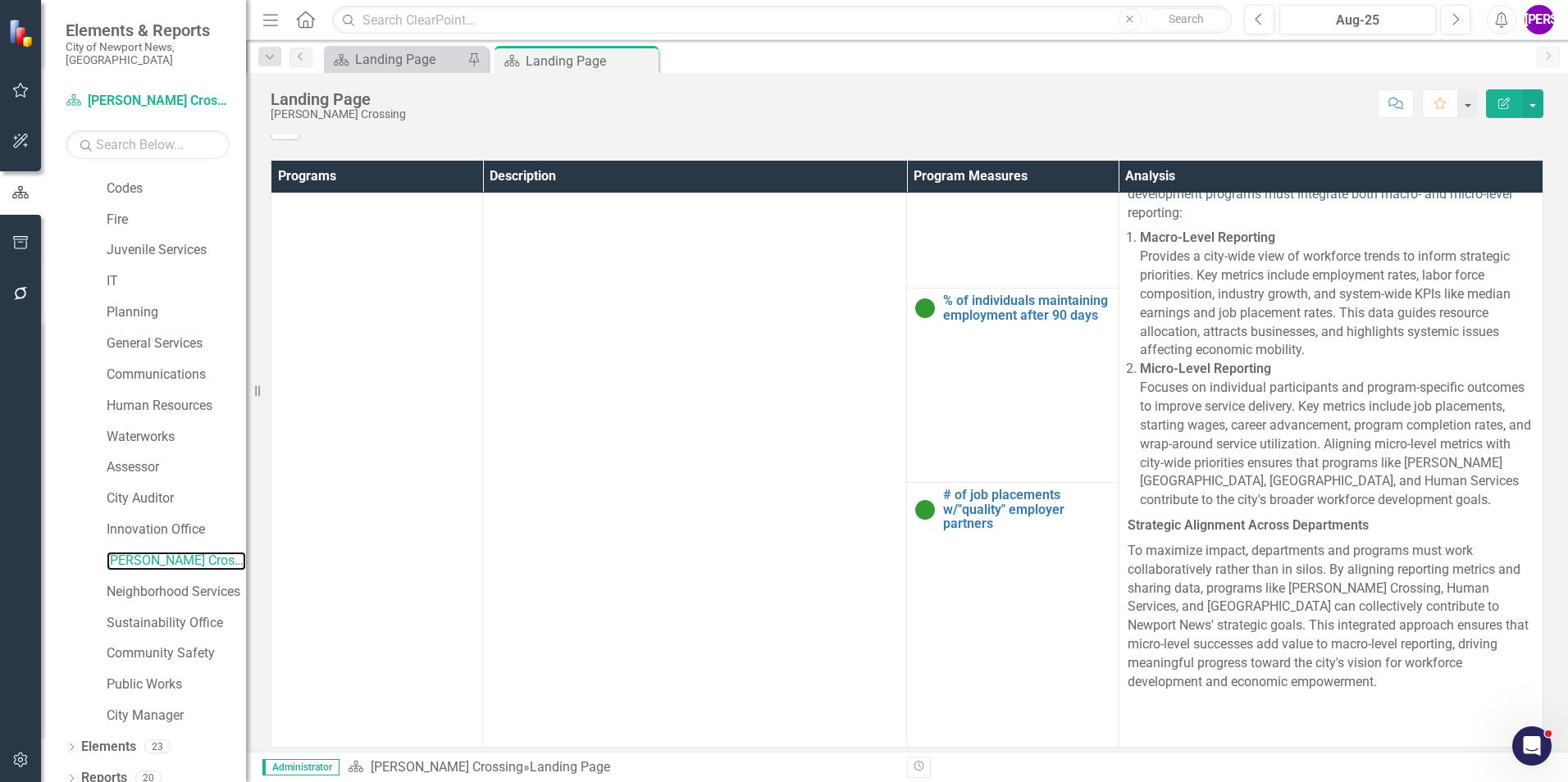
scroll to position [738, 0]
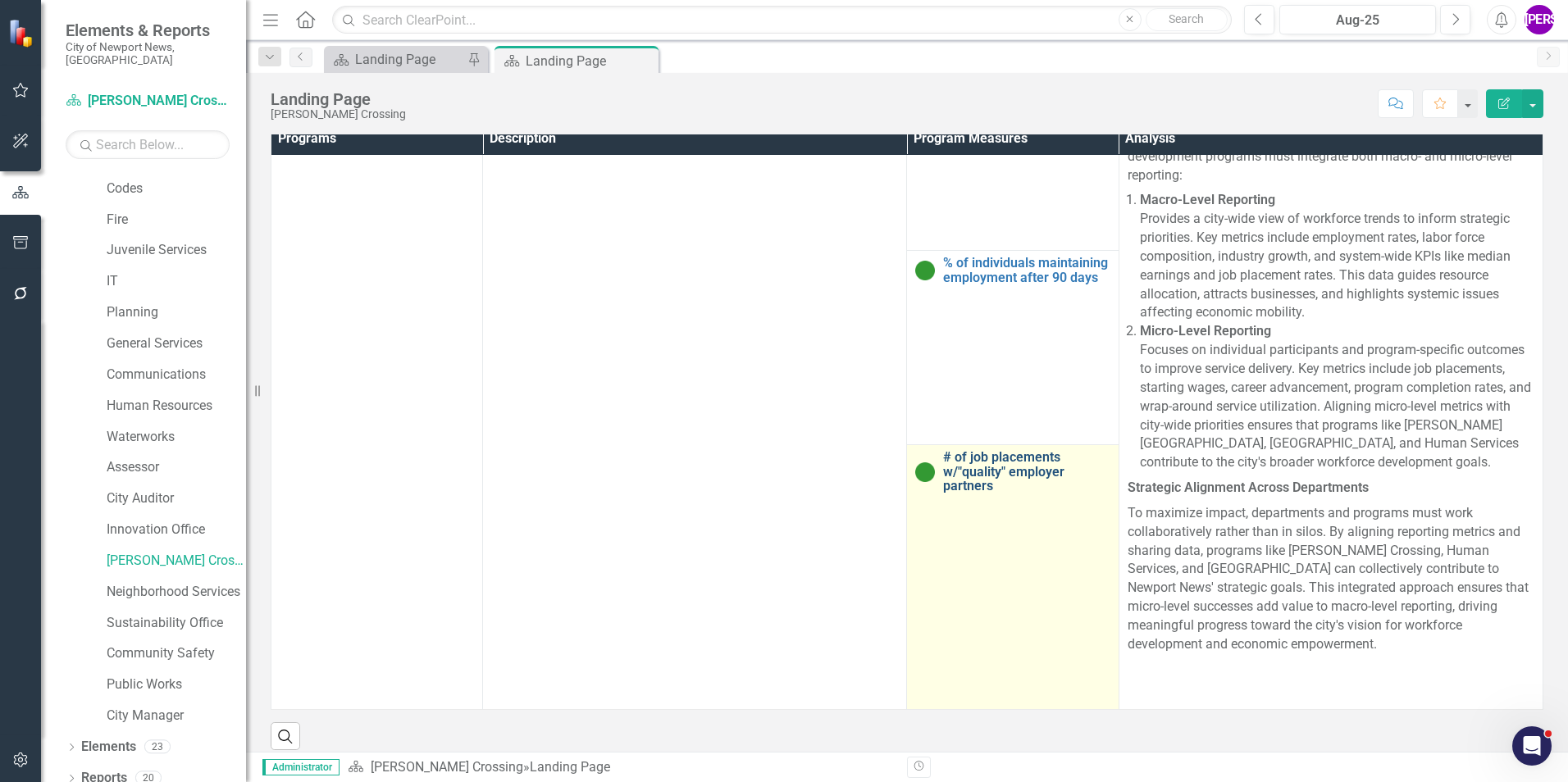
click at [1024, 484] on link "# of job placements w/"quality" employer partners" at bounding box center [1026, 472] width 167 height 43
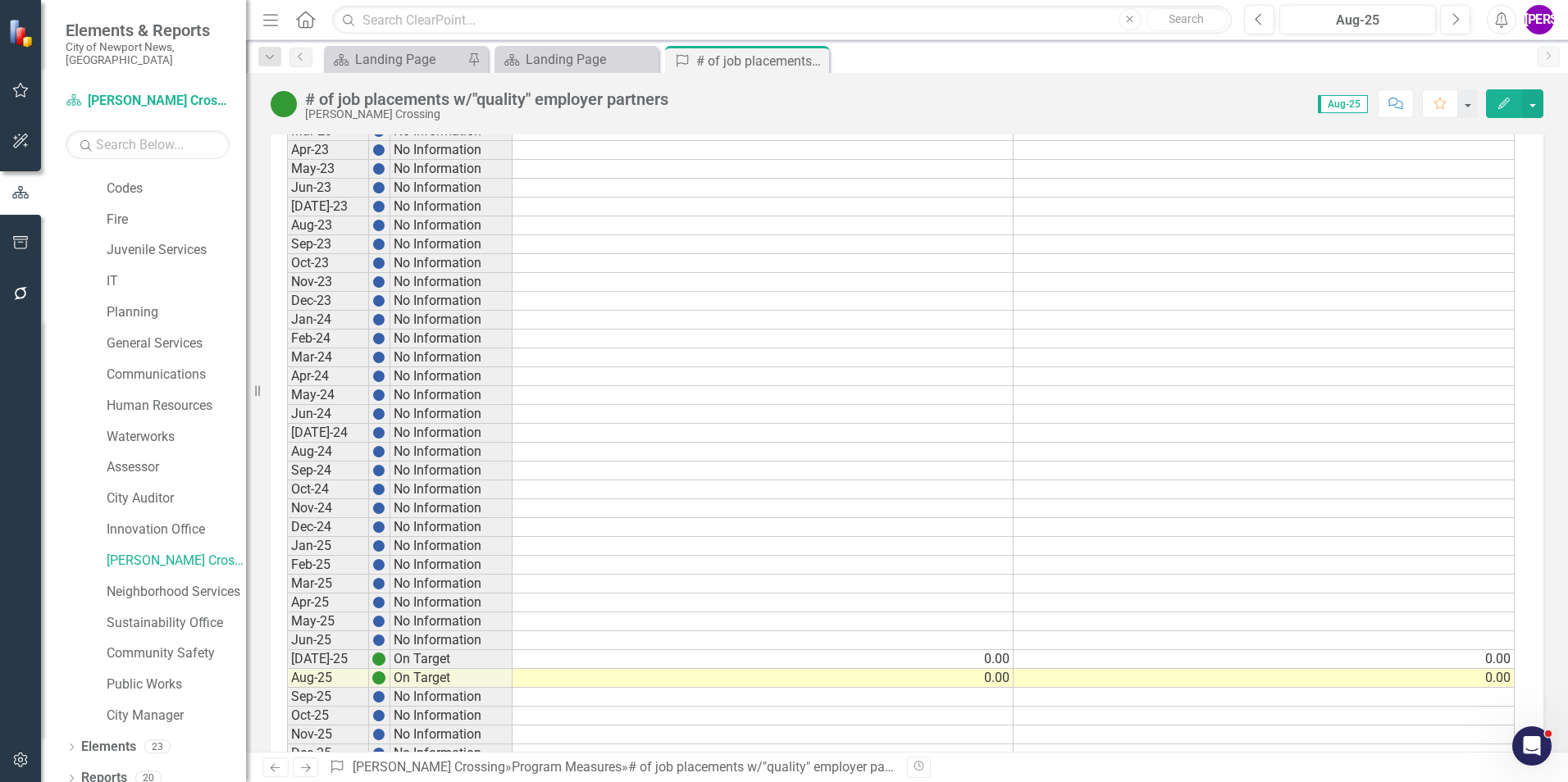
scroll to position [1476, 0]
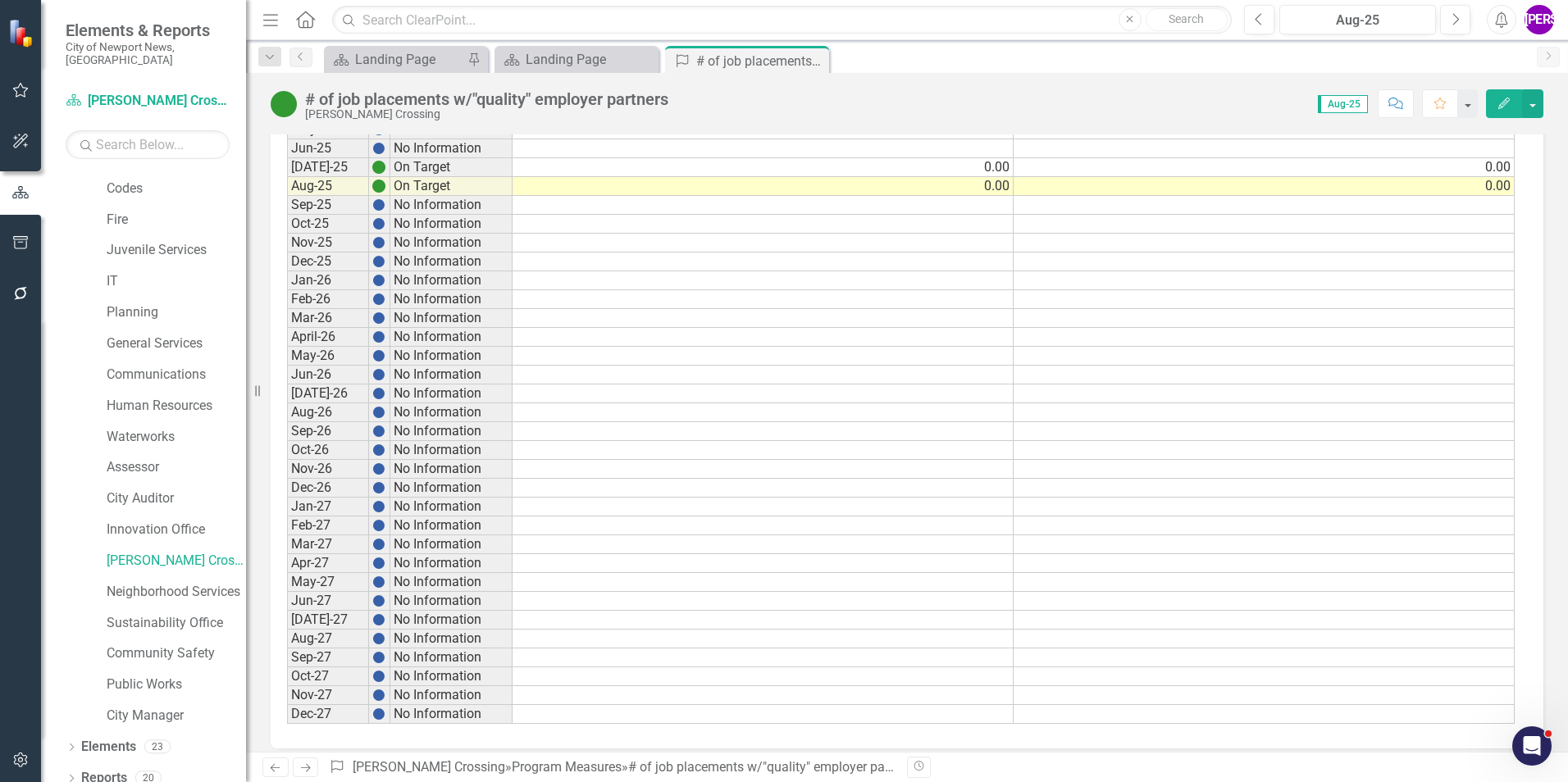
click at [0, 0] on icon "Close" at bounding box center [0, 0] width 0 height 0
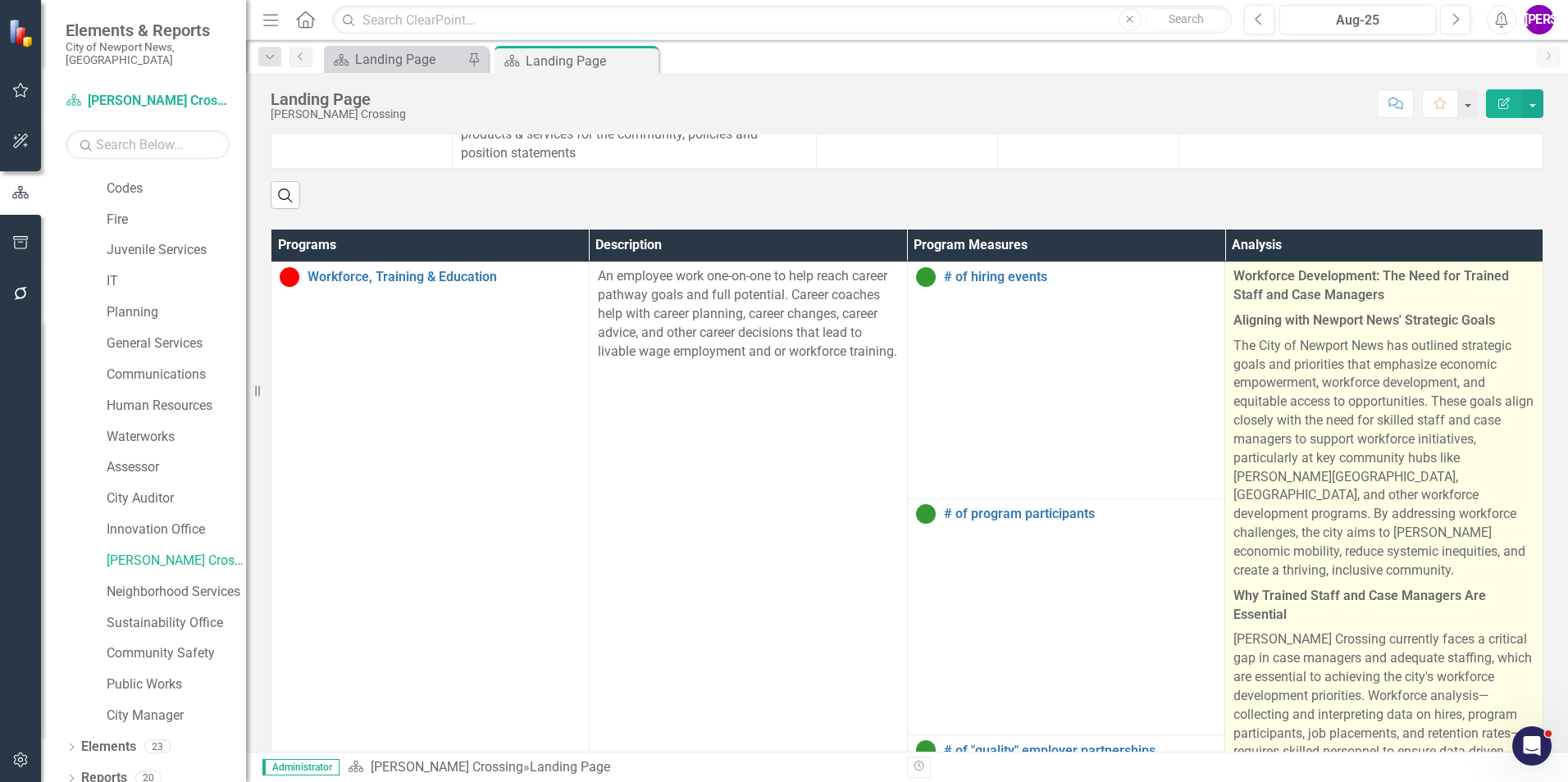
scroll to position [656, 0]
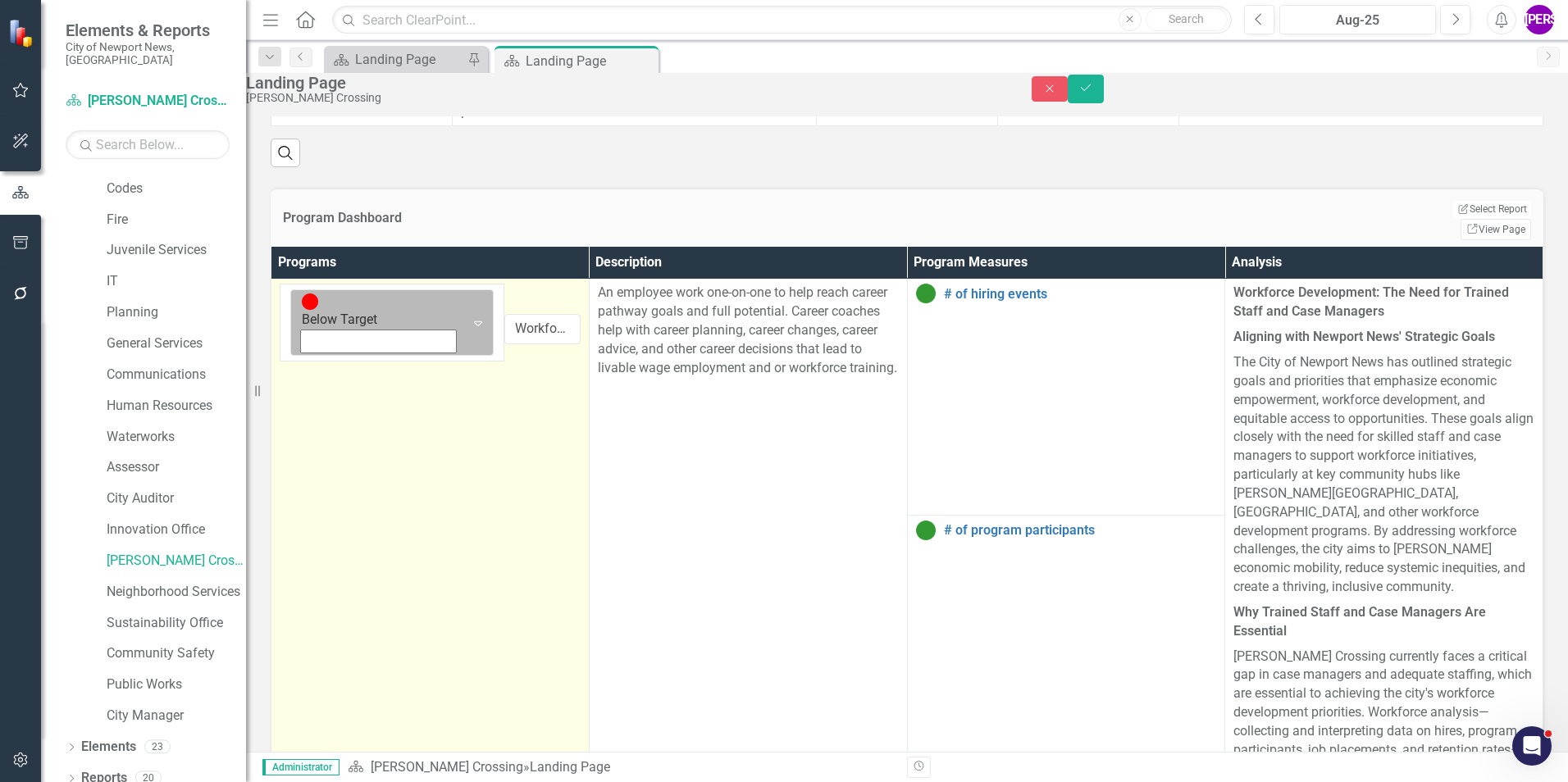
click at [470, 317] on icon "Expand" at bounding box center [478, 323] width 17 height 13
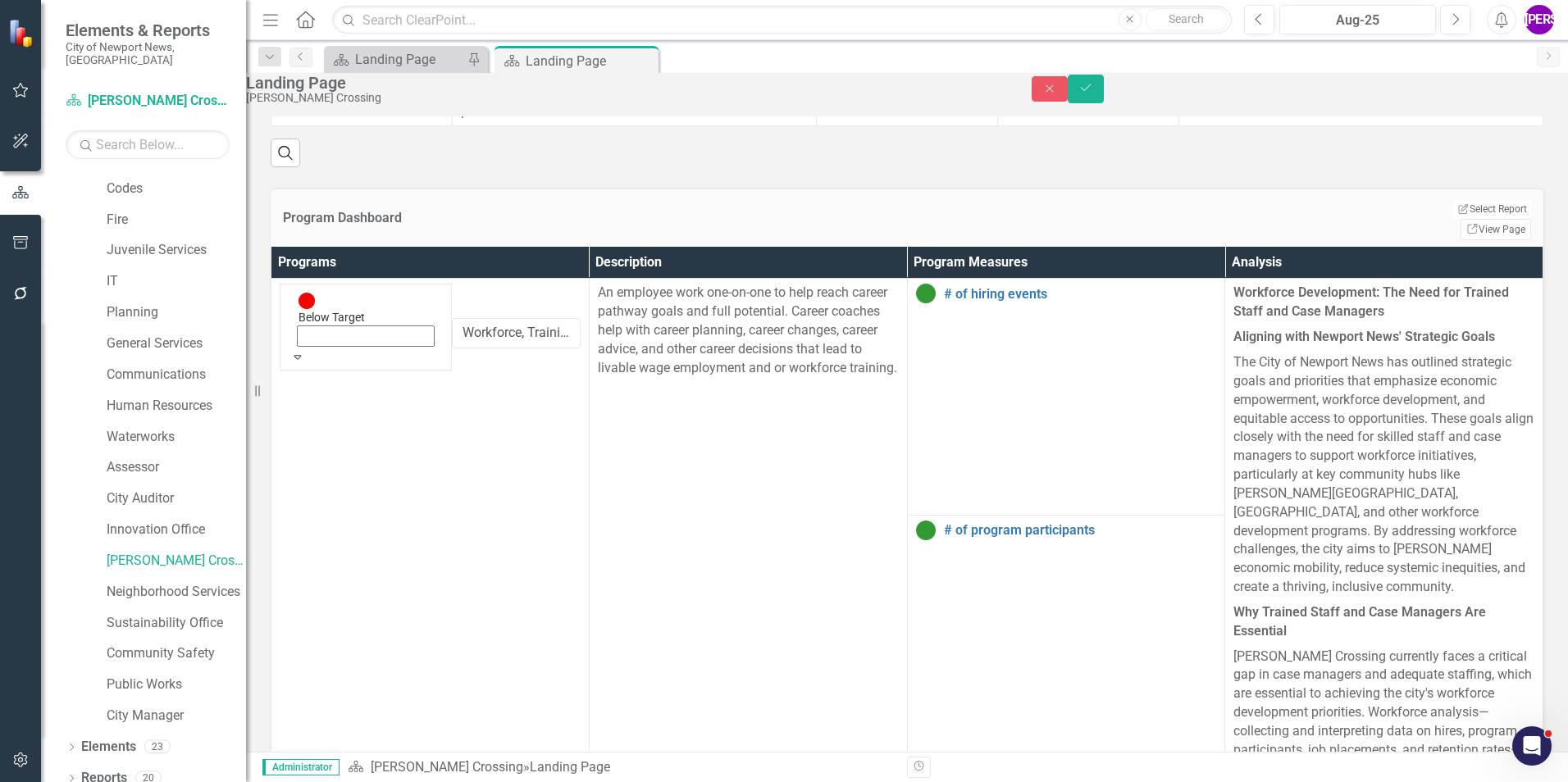
click at [1529, 104] on div "Landing Page [PERSON_NAME][GEOGRAPHIC_DATA] Close Save" at bounding box center [907, 88] width 1347 height 31
click at [1104, 103] on button "Save" at bounding box center [1085, 88] width 36 height 29
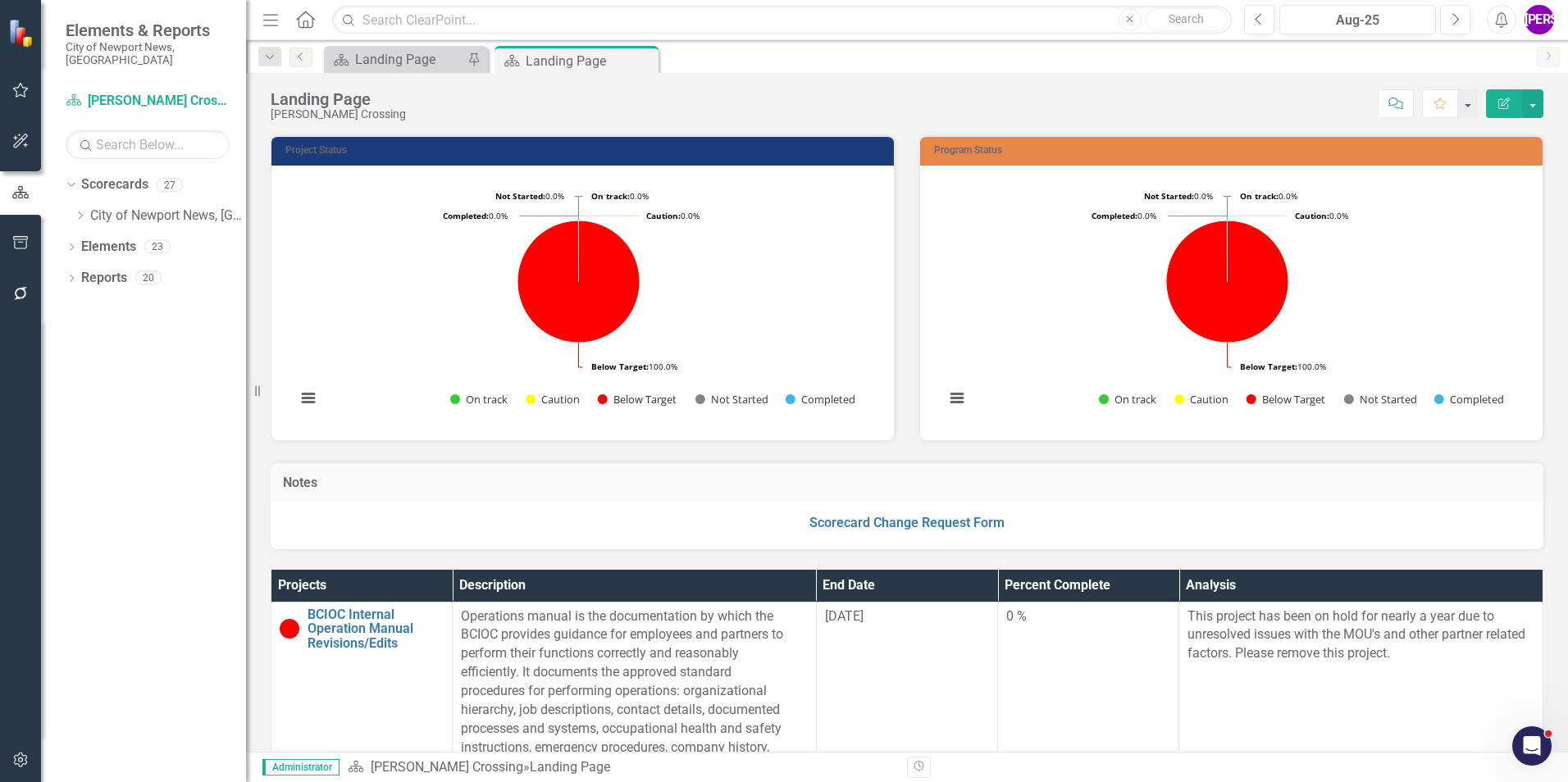
click at [118, 736] on div "Dropdown Scorecards 27 Dropdown City of [GEOGRAPHIC_DATA] News, [GEOGRAPHIC_DAT…" at bounding box center [144, 476] width 205 height 611
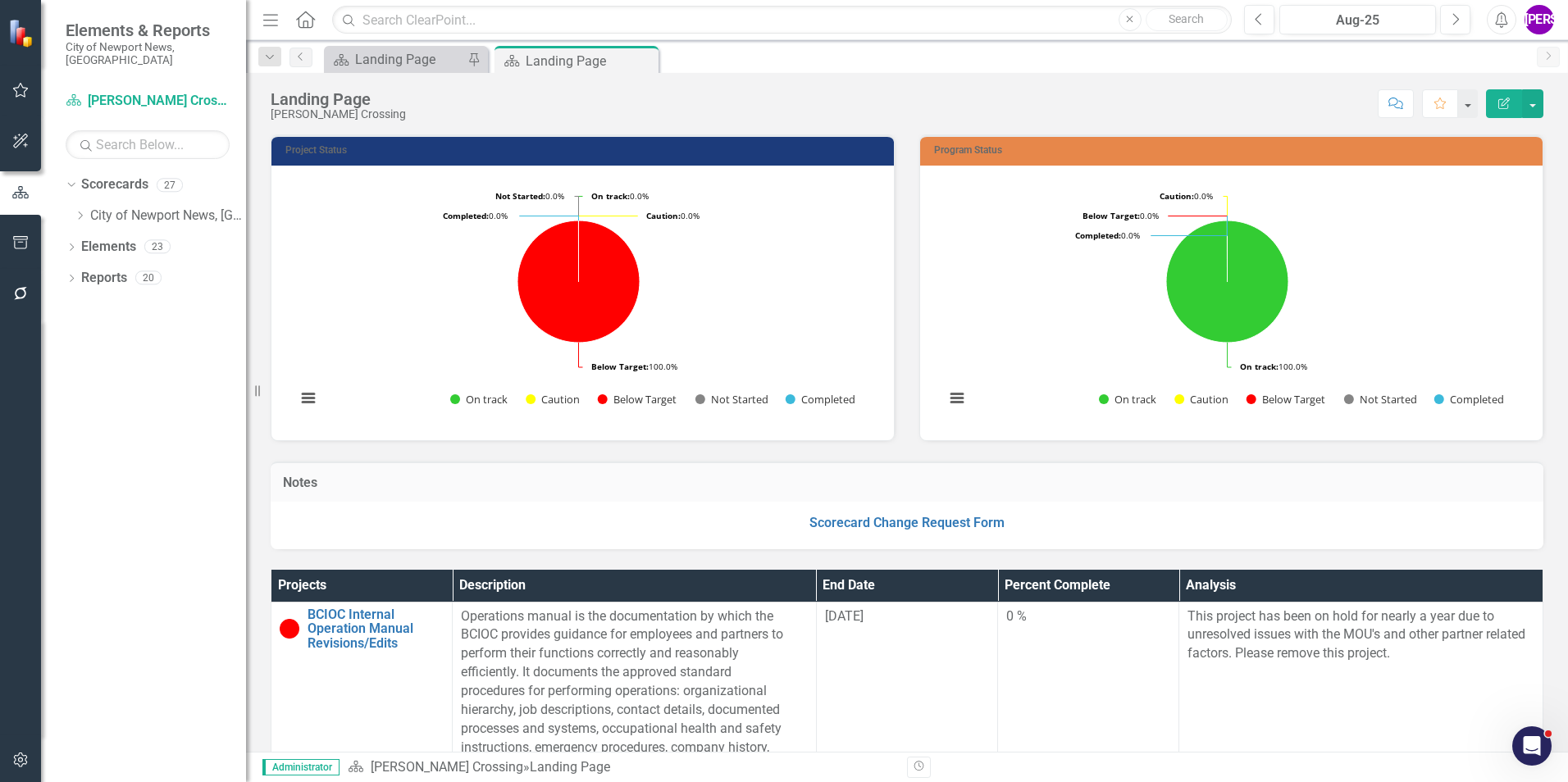
scroll to position [0, 0]
click at [76, 211] on icon "Dropdown" at bounding box center [79, 216] width 12 height 10
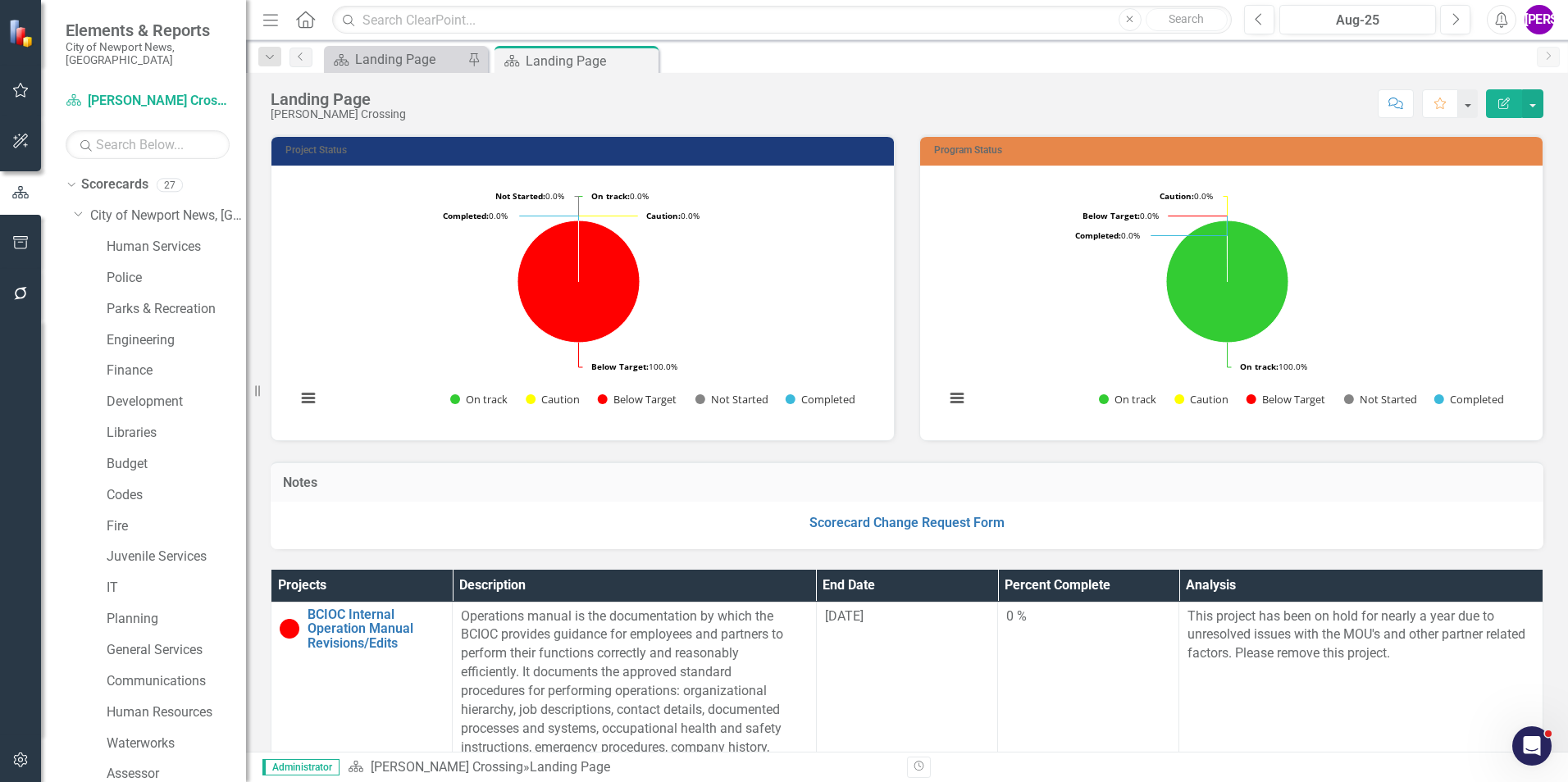
scroll to position [307, 0]
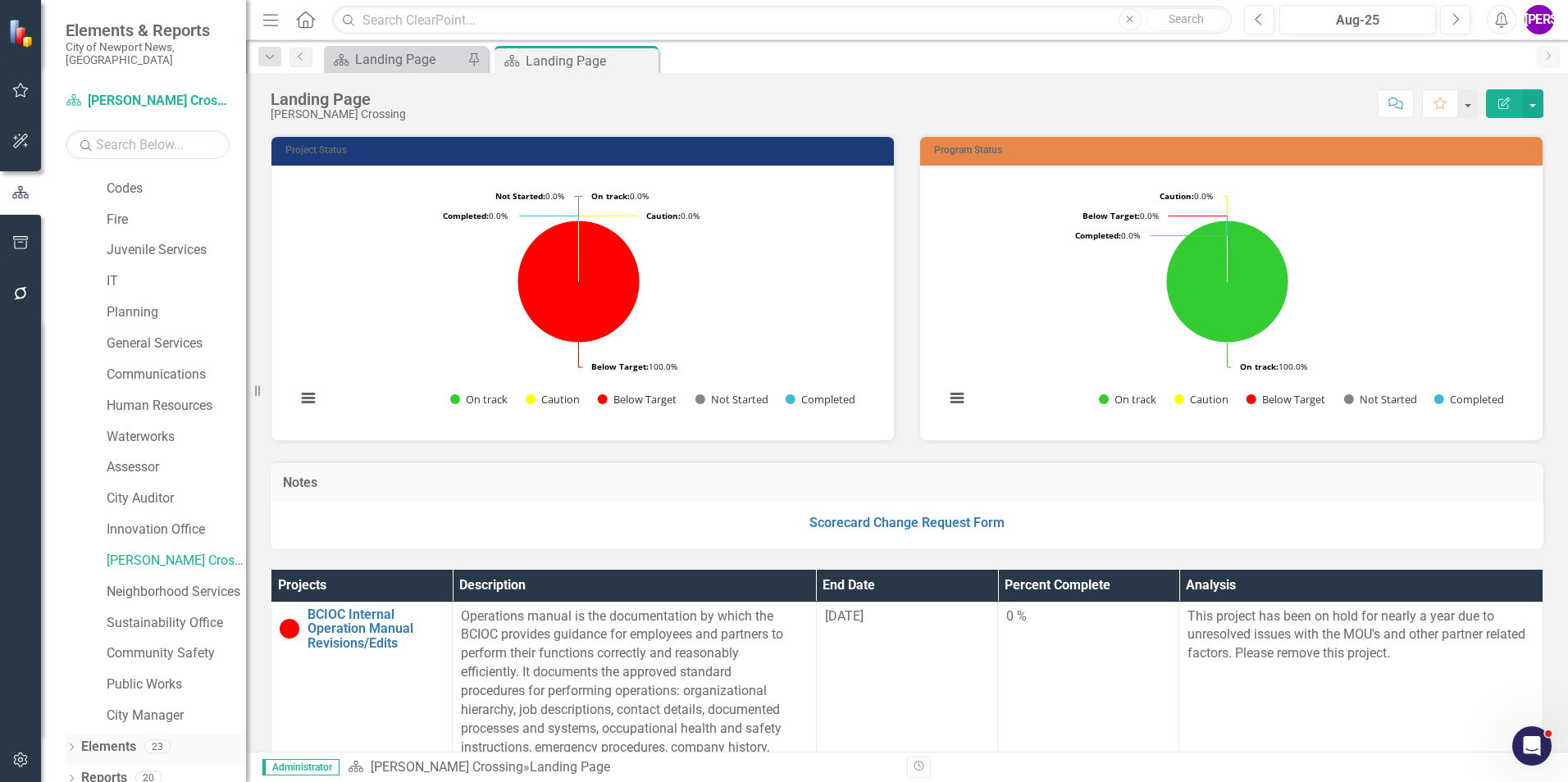
click at [137, 734] on div "Elements 23" at bounding box center [163, 750] width 165 height 31
click at [117, 738] on link "Elements" at bounding box center [109, 747] width 55 height 18
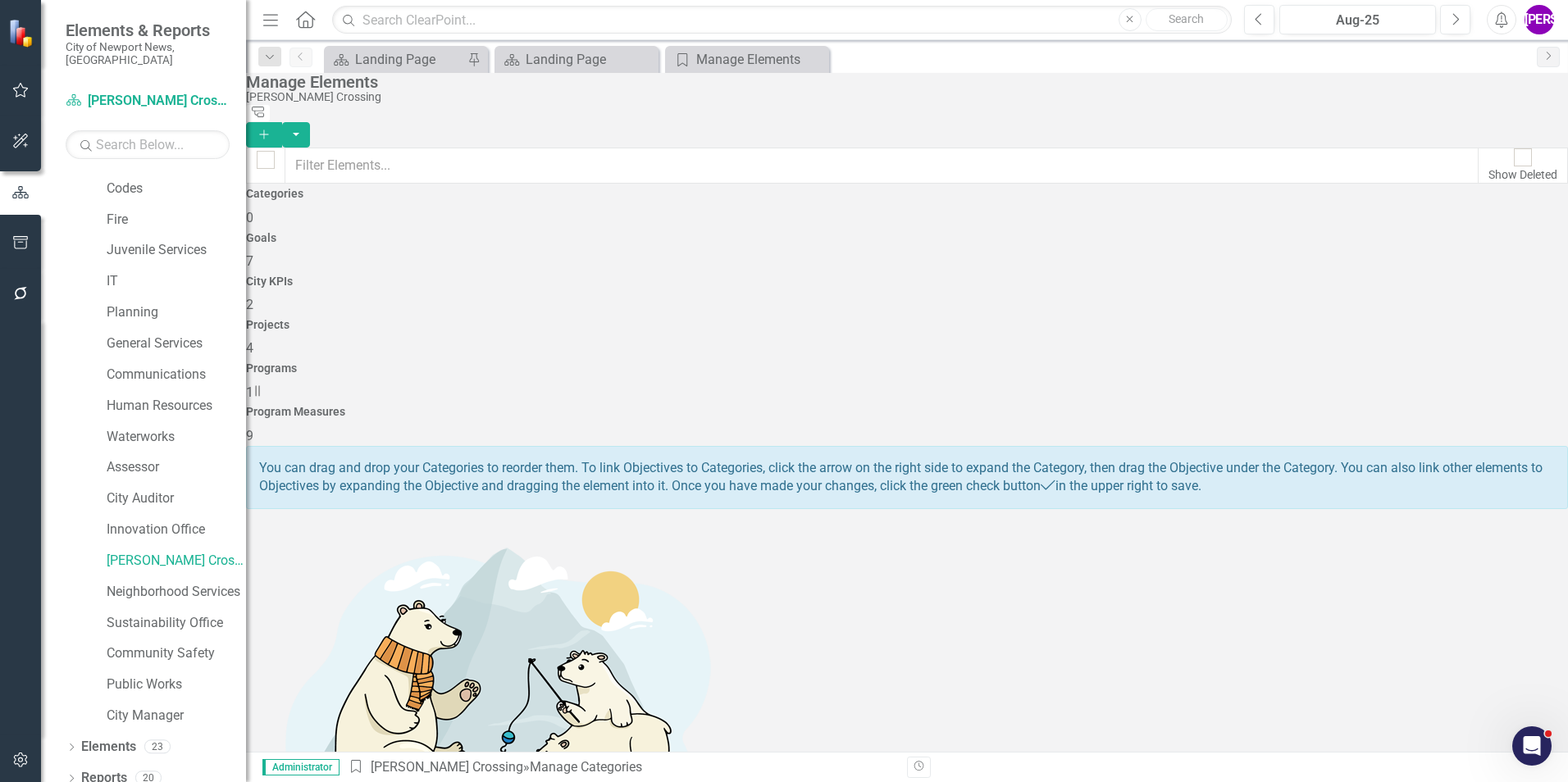
click at [1045, 319] on div "Projects 4" at bounding box center [907, 338] width 1322 height 40
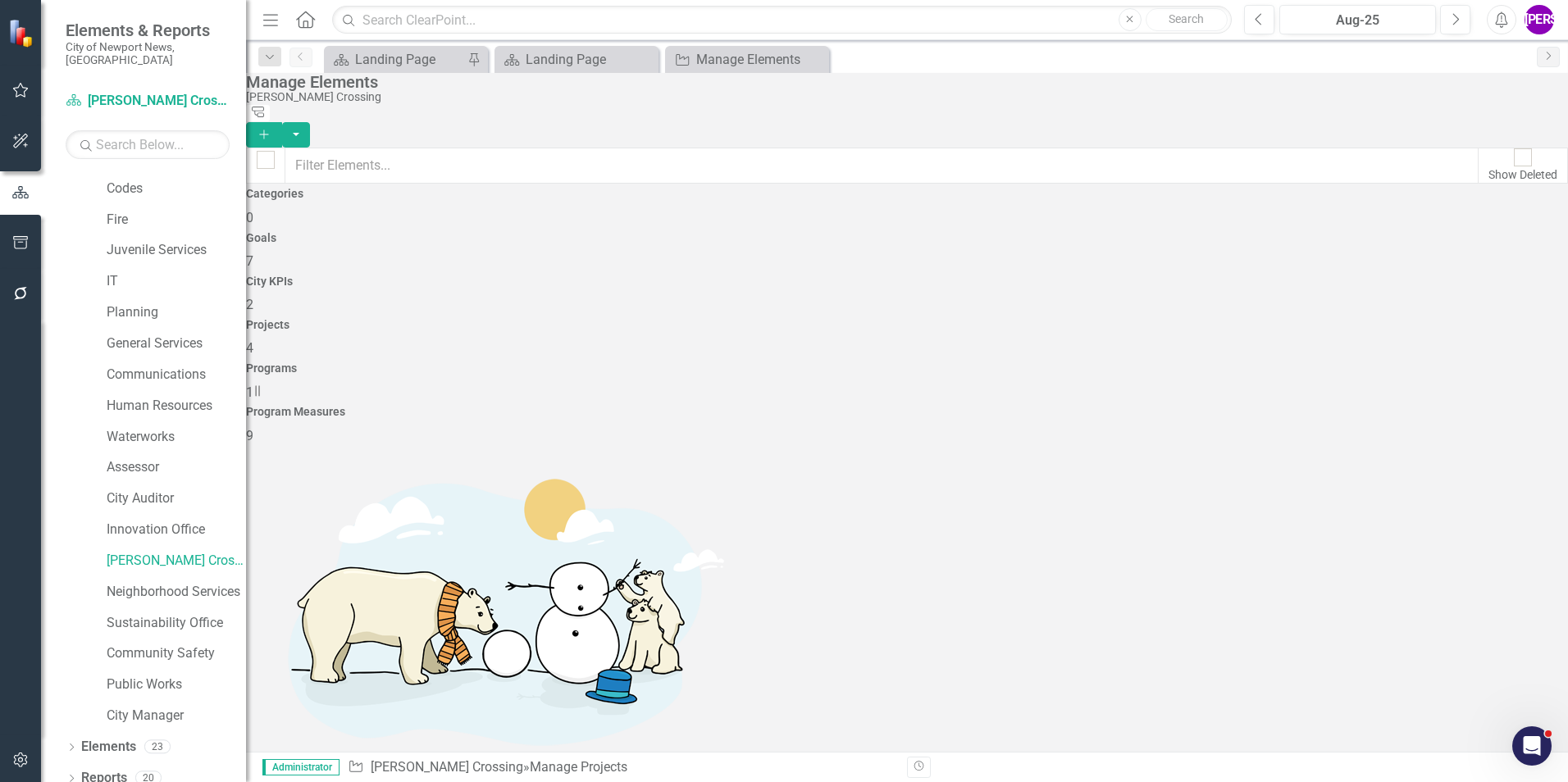
click at [1495, 439] on link "Trash Delete Project" at bounding box center [1462, 435] width 138 height 30
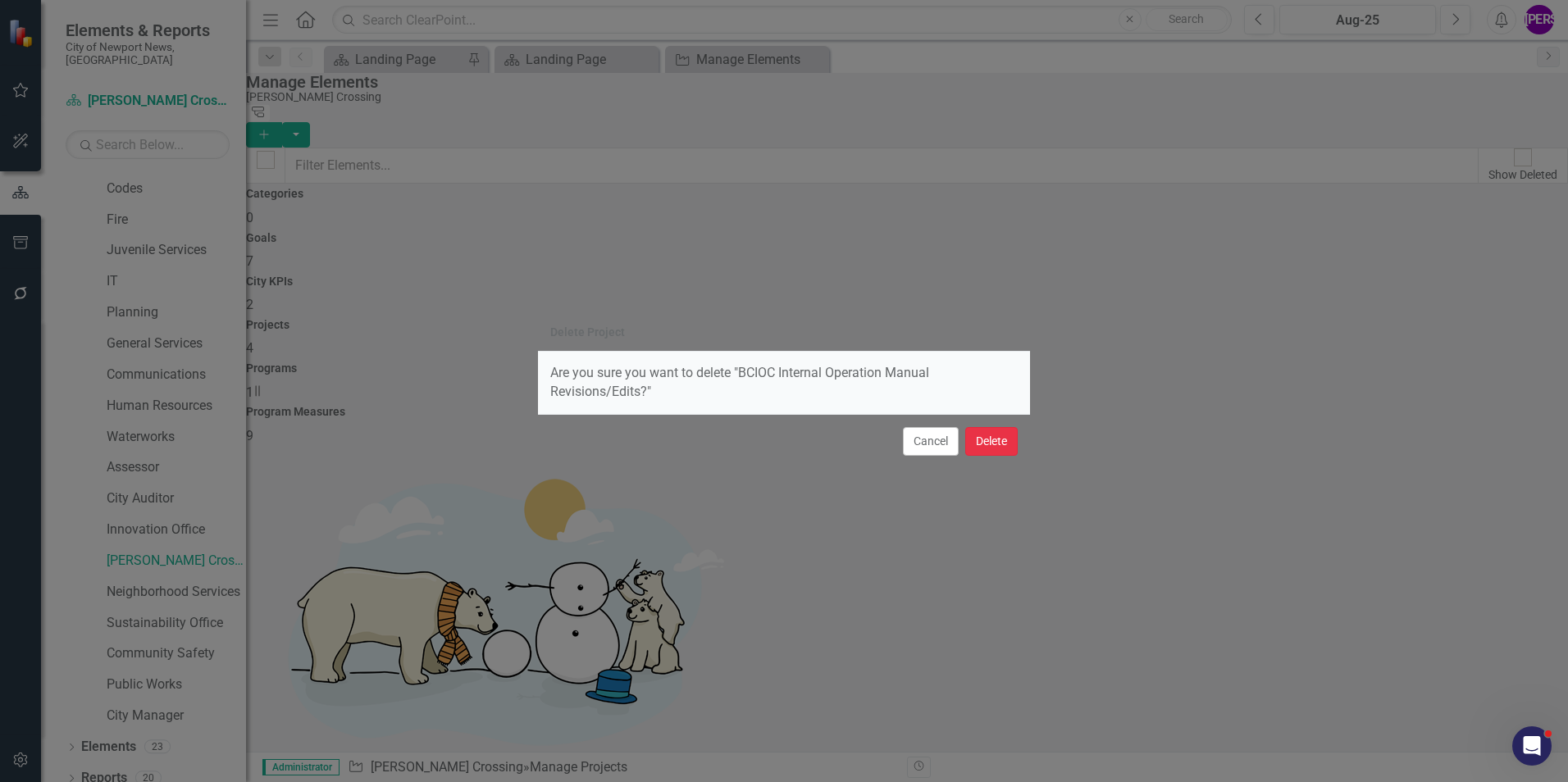
click at [1004, 443] on button "Delete" at bounding box center [991, 441] width 53 height 29
checkbox input "false"
